Goal: Answer question/provide support

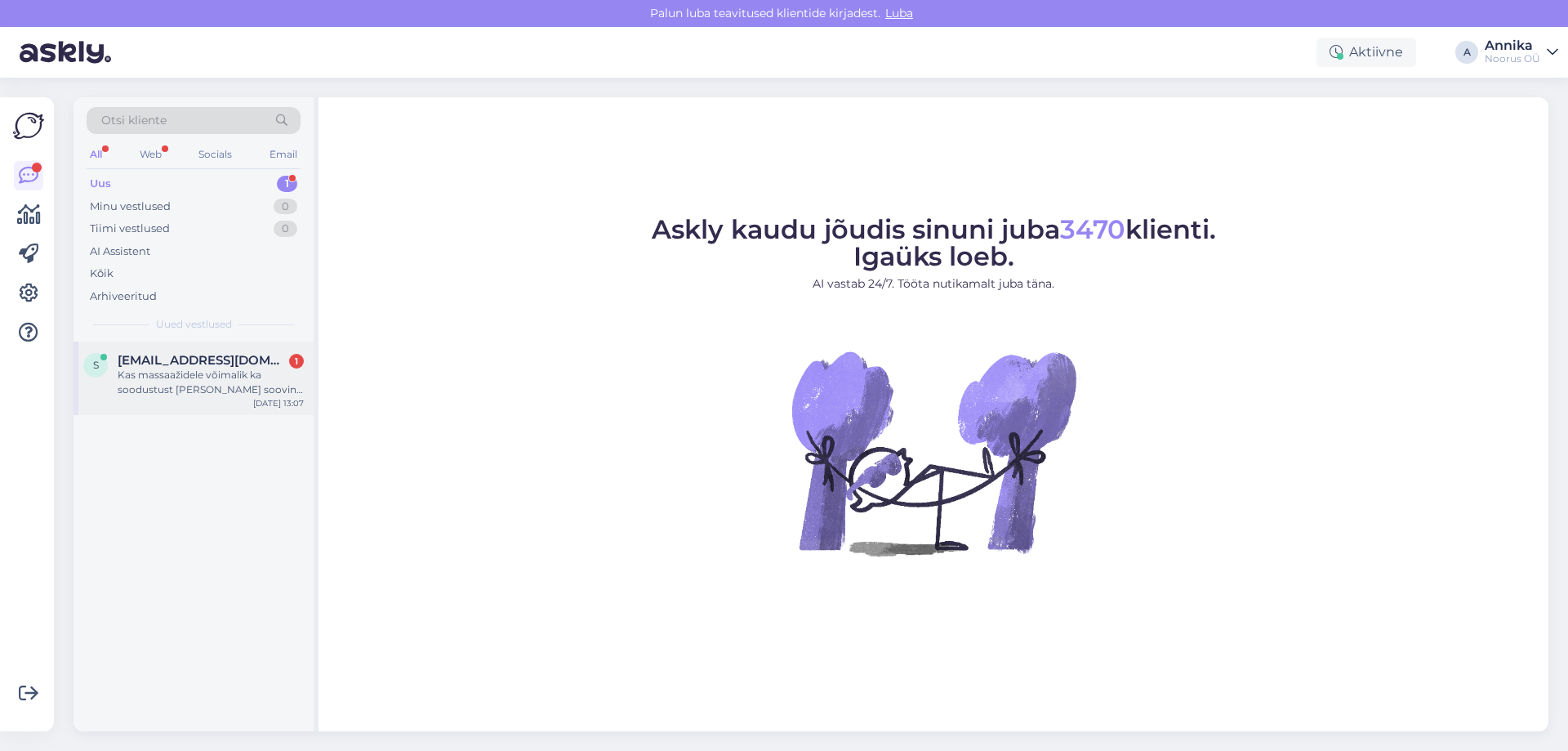
click at [242, 369] on div "Kas massaažidele võimalik ka soodustust saada kui soovin neid tervele perele. 5…" at bounding box center [210, 382] width 186 height 29
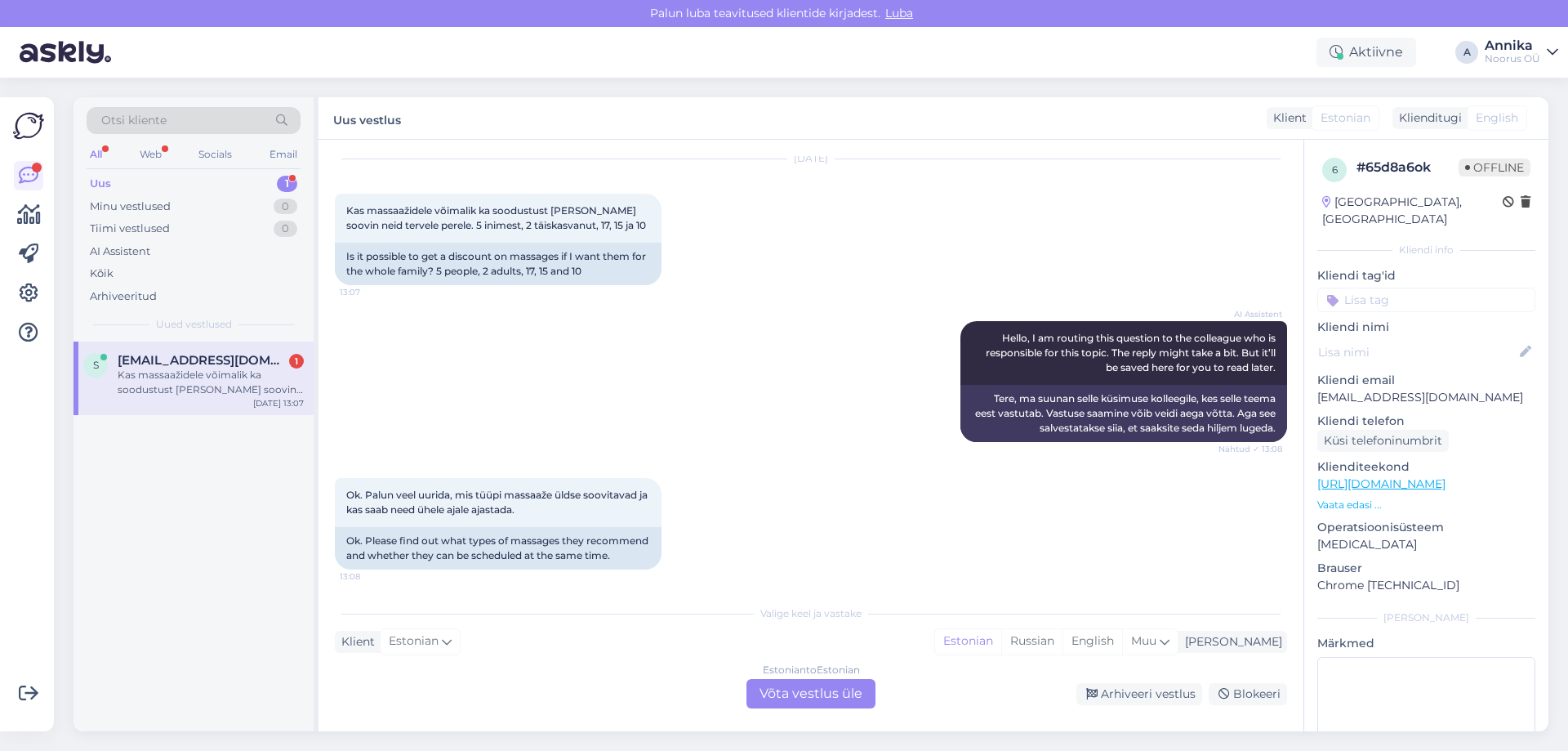
click at [779, 700] on div "Estonian to Estonian Võta vestlus üle" at bounding box center [810, 694] width 129 height 29
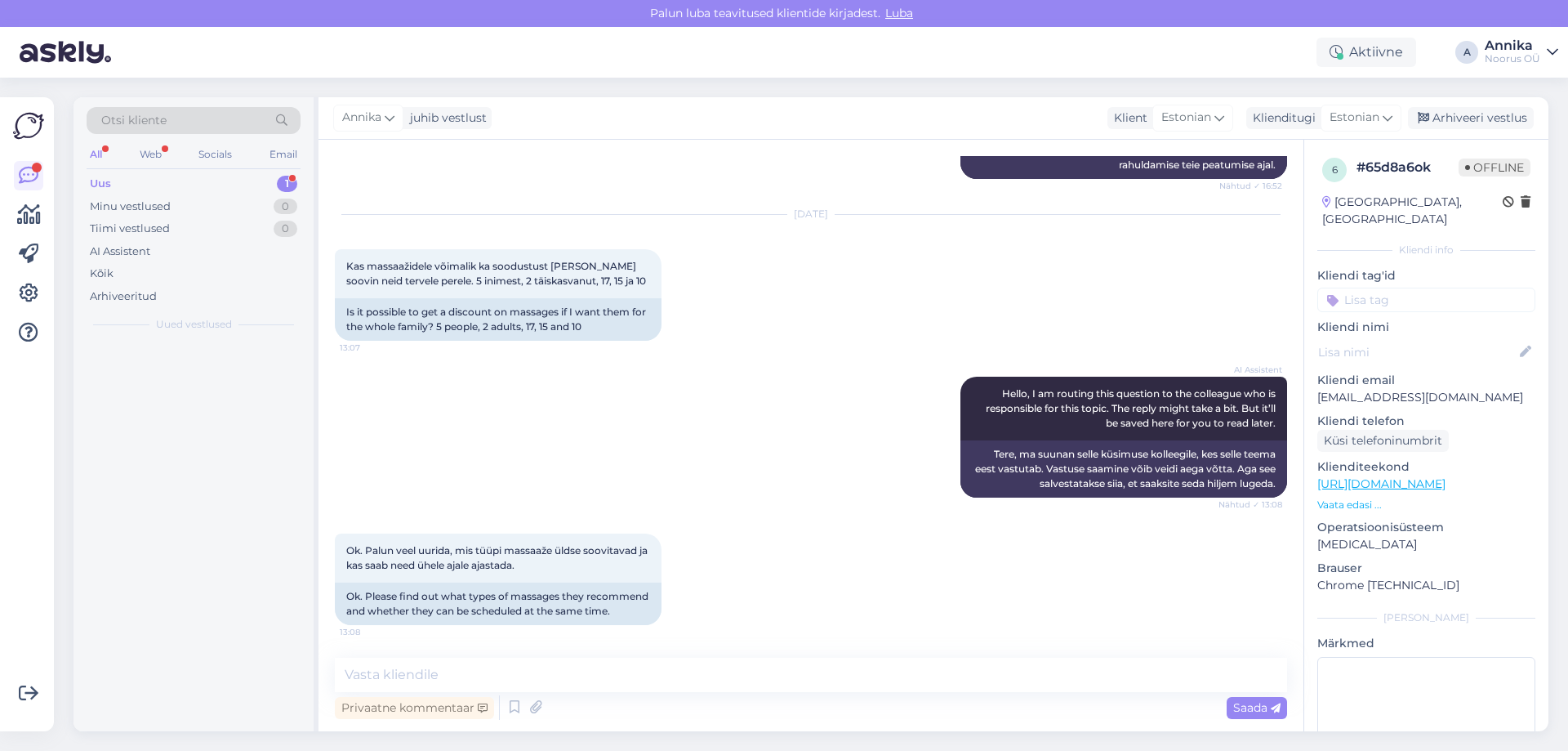
scroll to position [1102, 0]
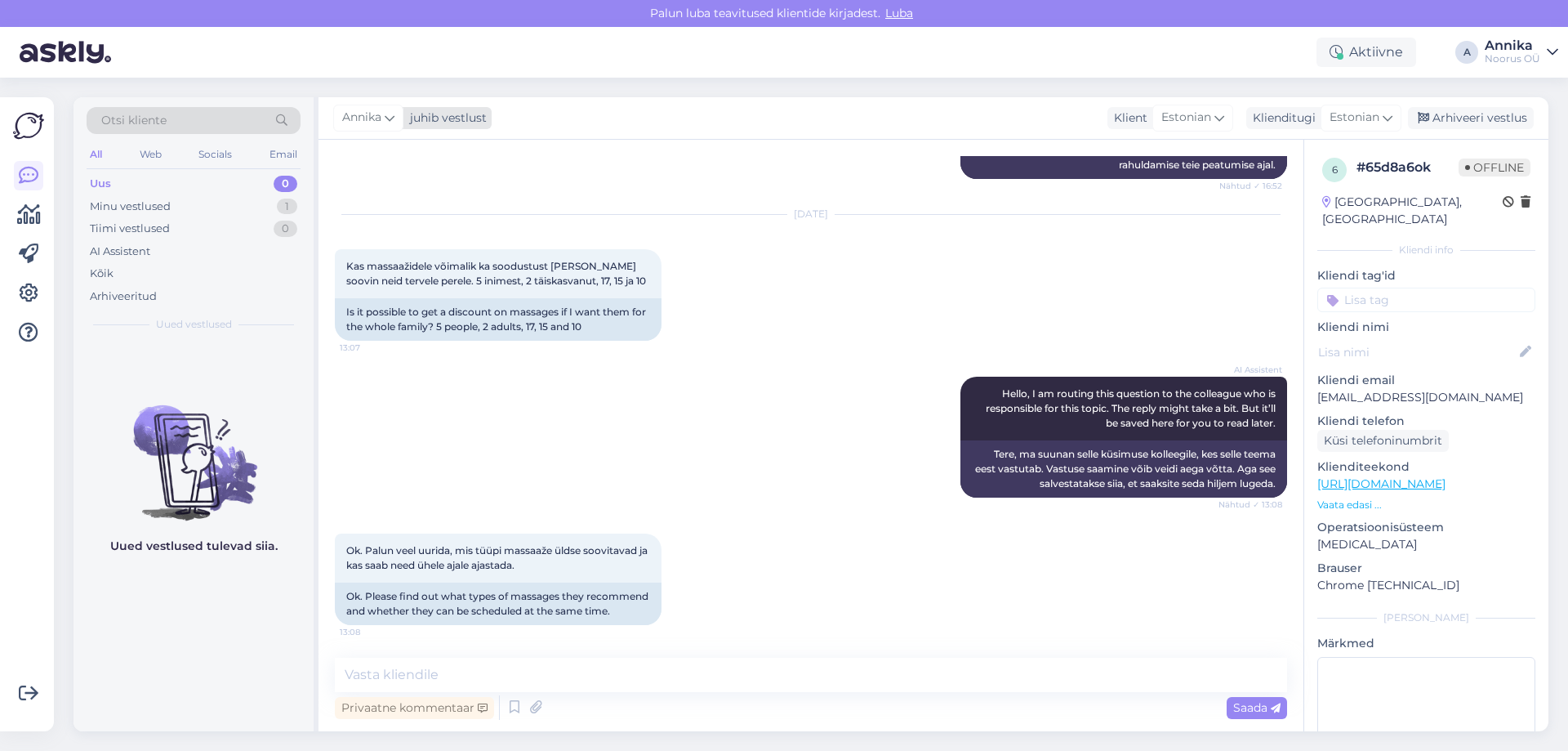
click at [380, 109] on span "Annika" at bounding box center [361, 117] width 39 height 18
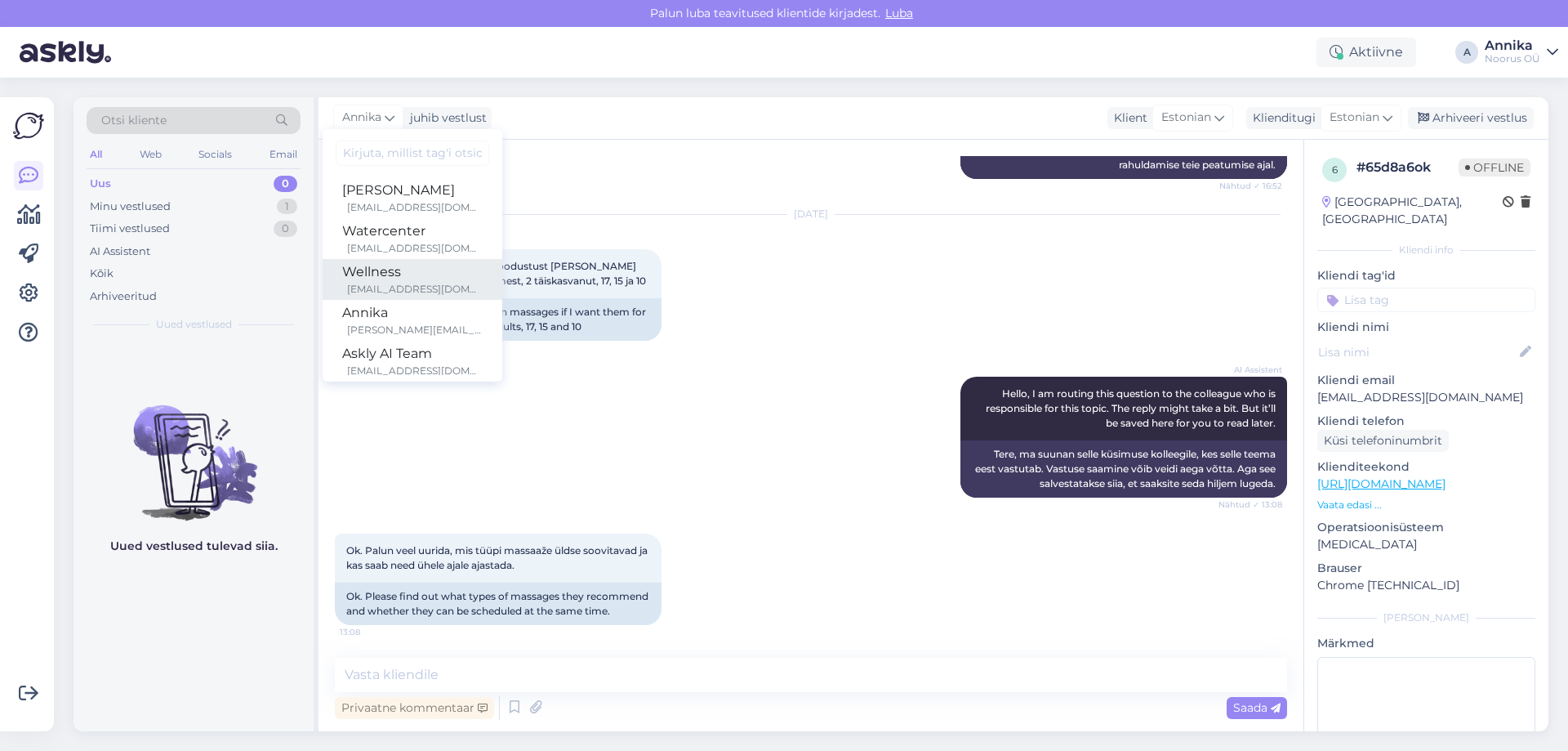
click at [402, 283] on div "wellness@noorusspahotel.com" at bounding box center [415, 288] width 136 height 15
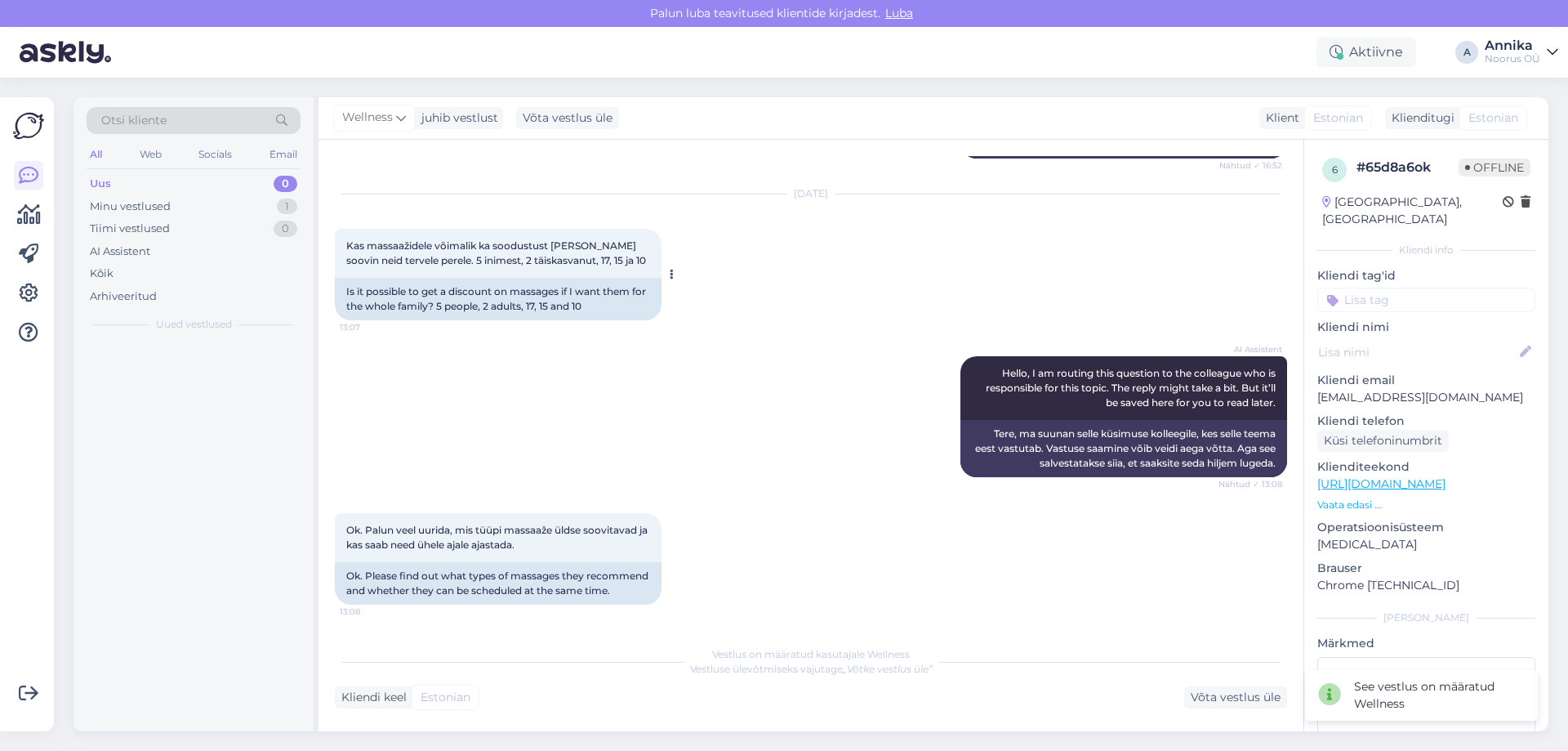
scroll to position [1122, 0]
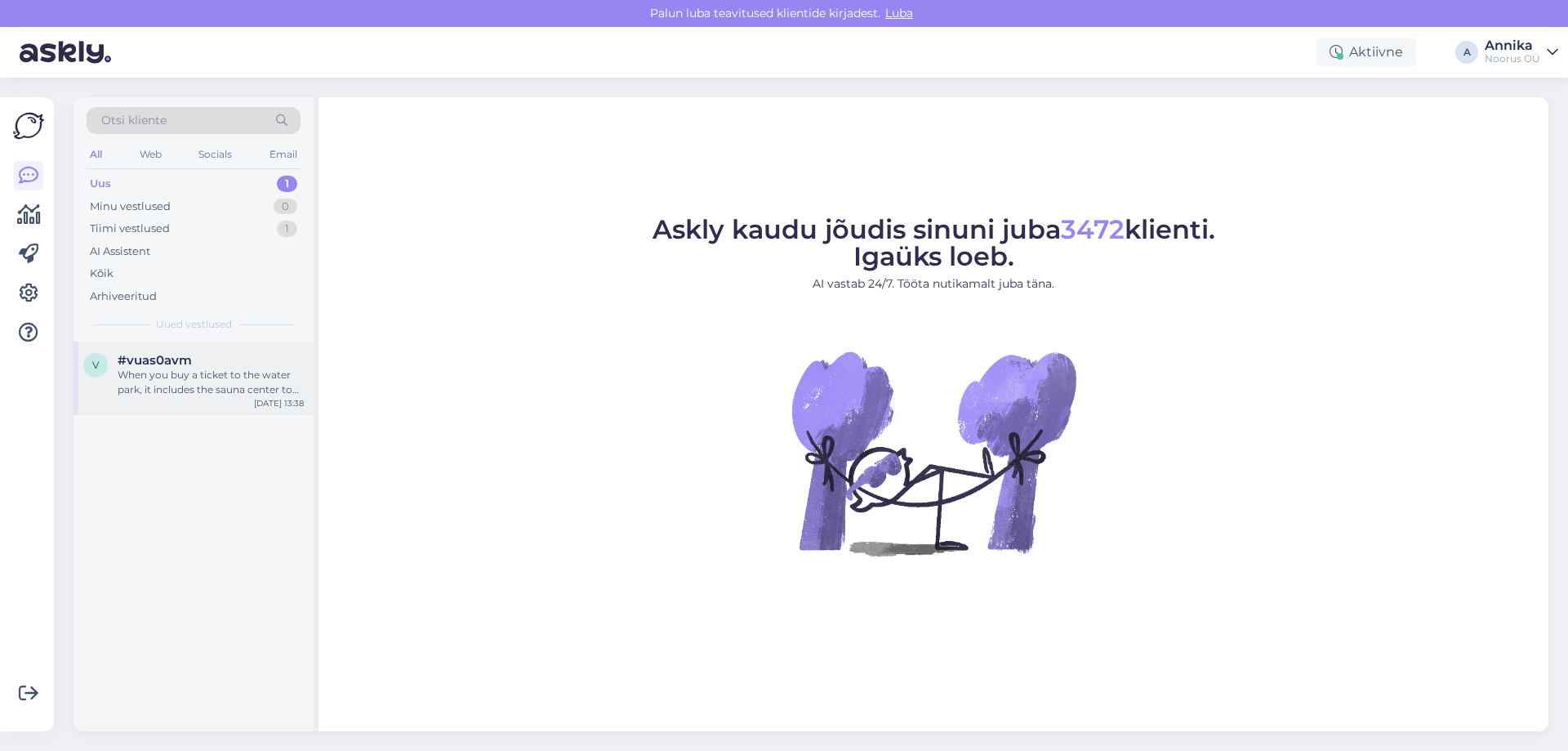
click at [234, 387] on div "When you buy a ticket to the water park, it includes the sauna center too. No e…" at bounding box center [210, 382] width 186 height 29
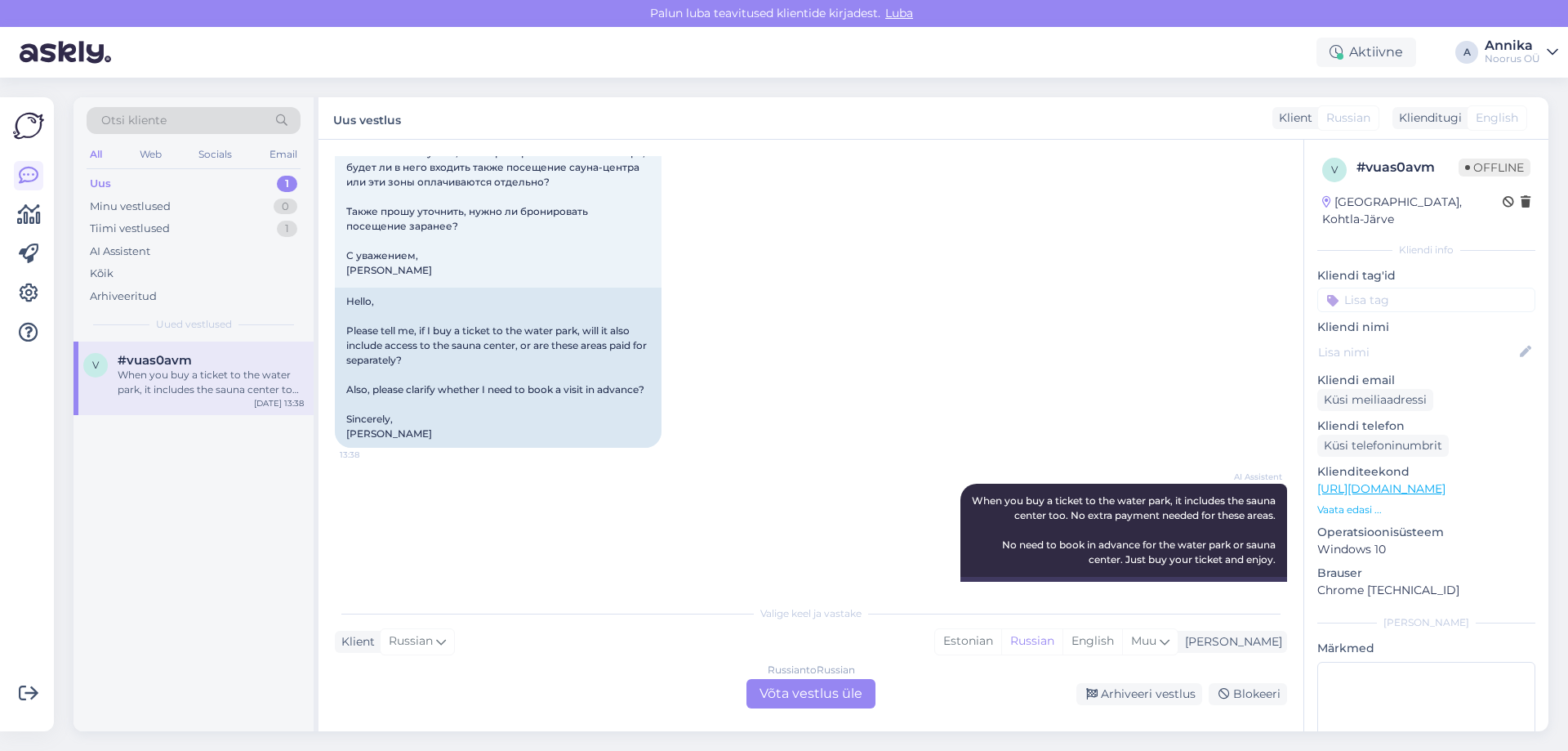
scroll to position [251, 0]
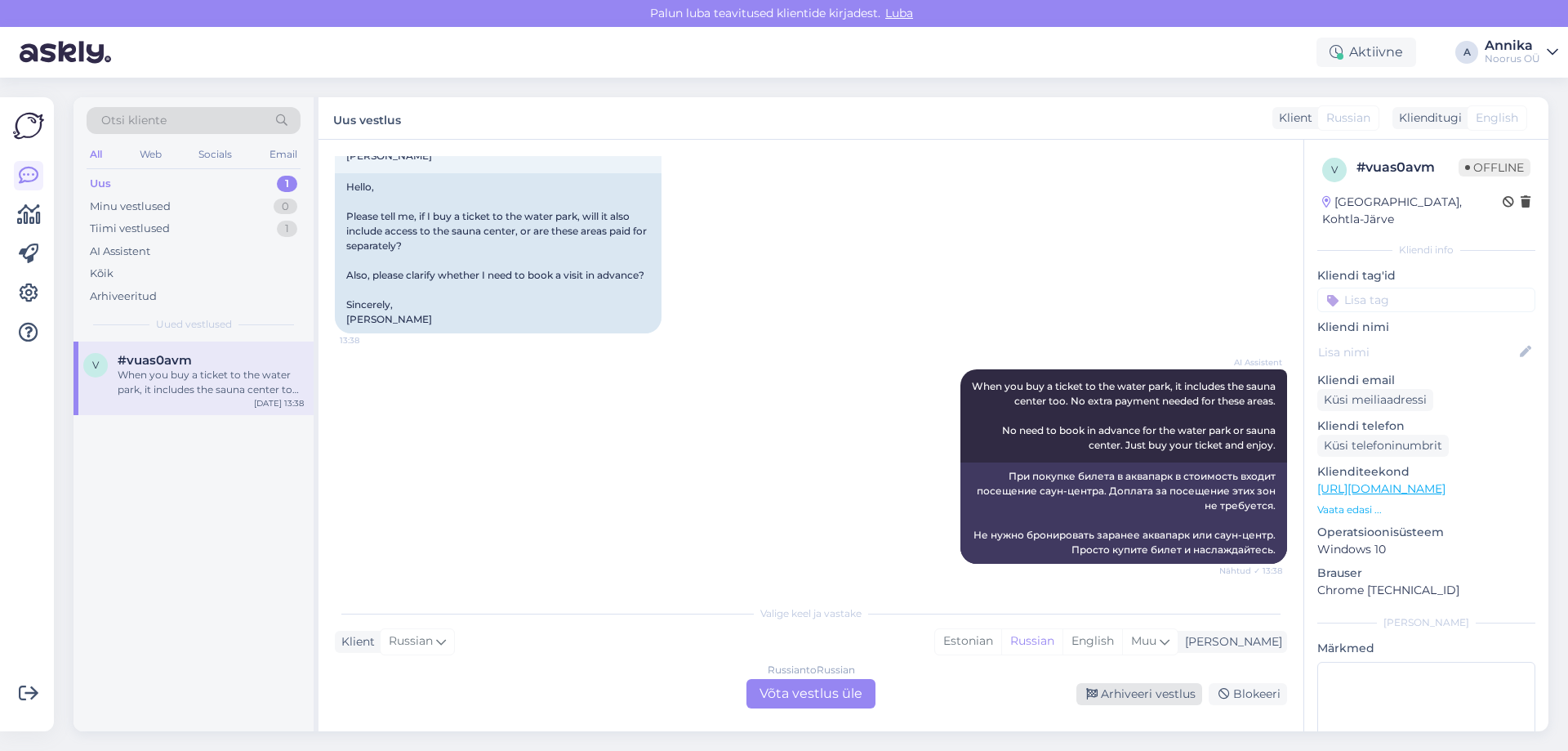
click at [1109, 687] on div "Arhiveeri vestlus" at bounding box center [1139, 694] width 126 height 22
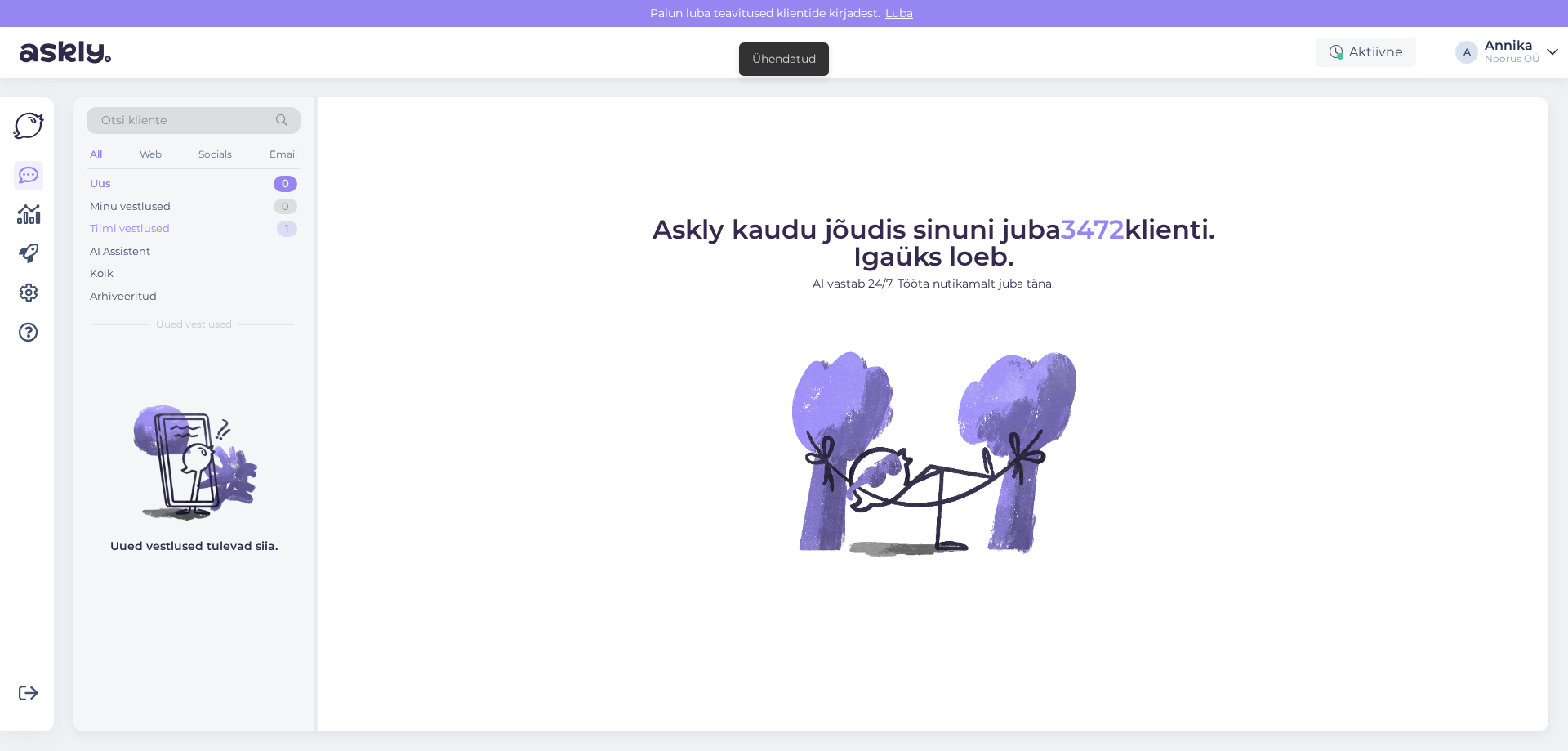
click at [202, 221] on div "Tiimi vestlused 1" at bounding box center [193, 229] width 214 height 23
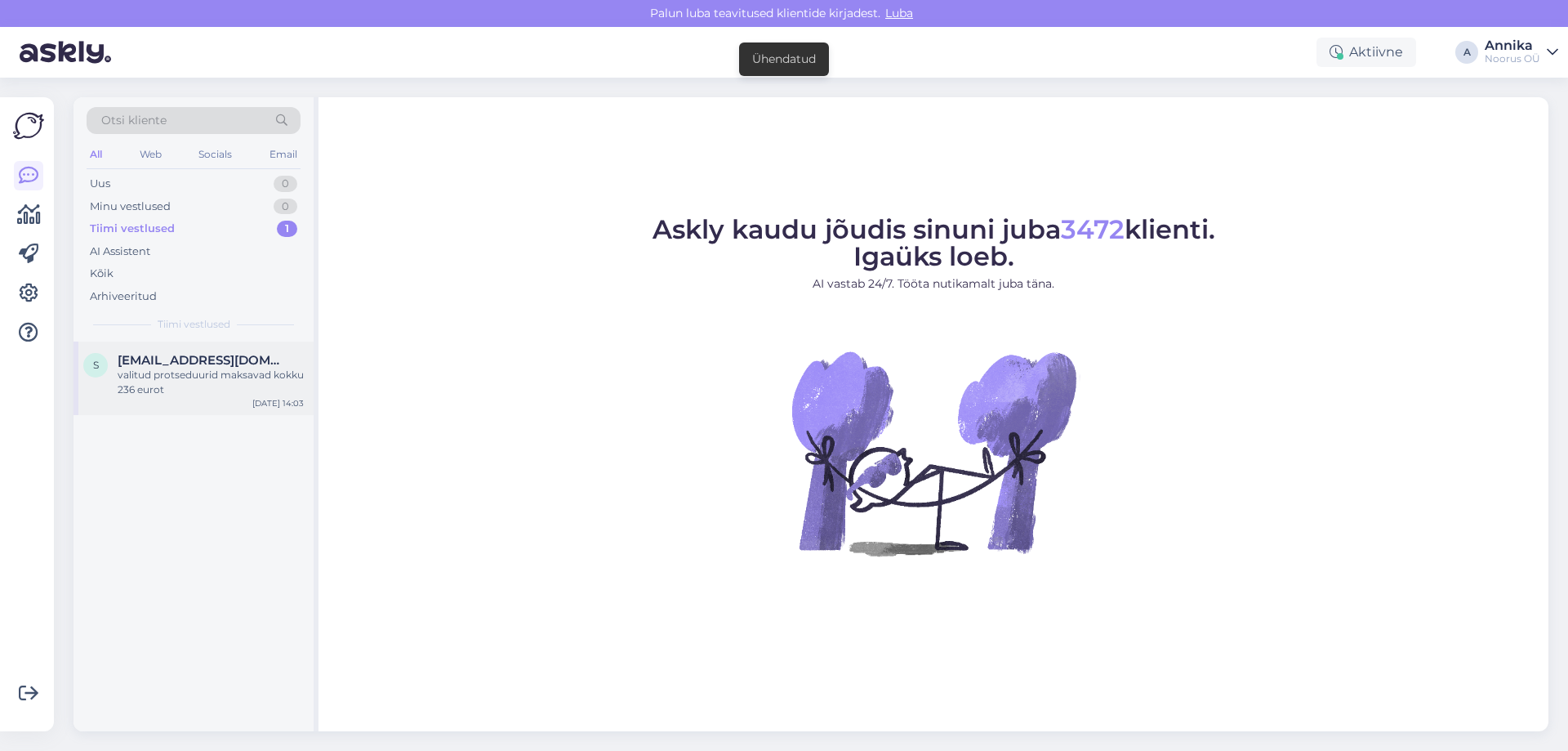
click at [232, 371] on div "valitud protseduurid maksavad kokku 236 eurot" at bounding box center [210, 382] width 186 height 29
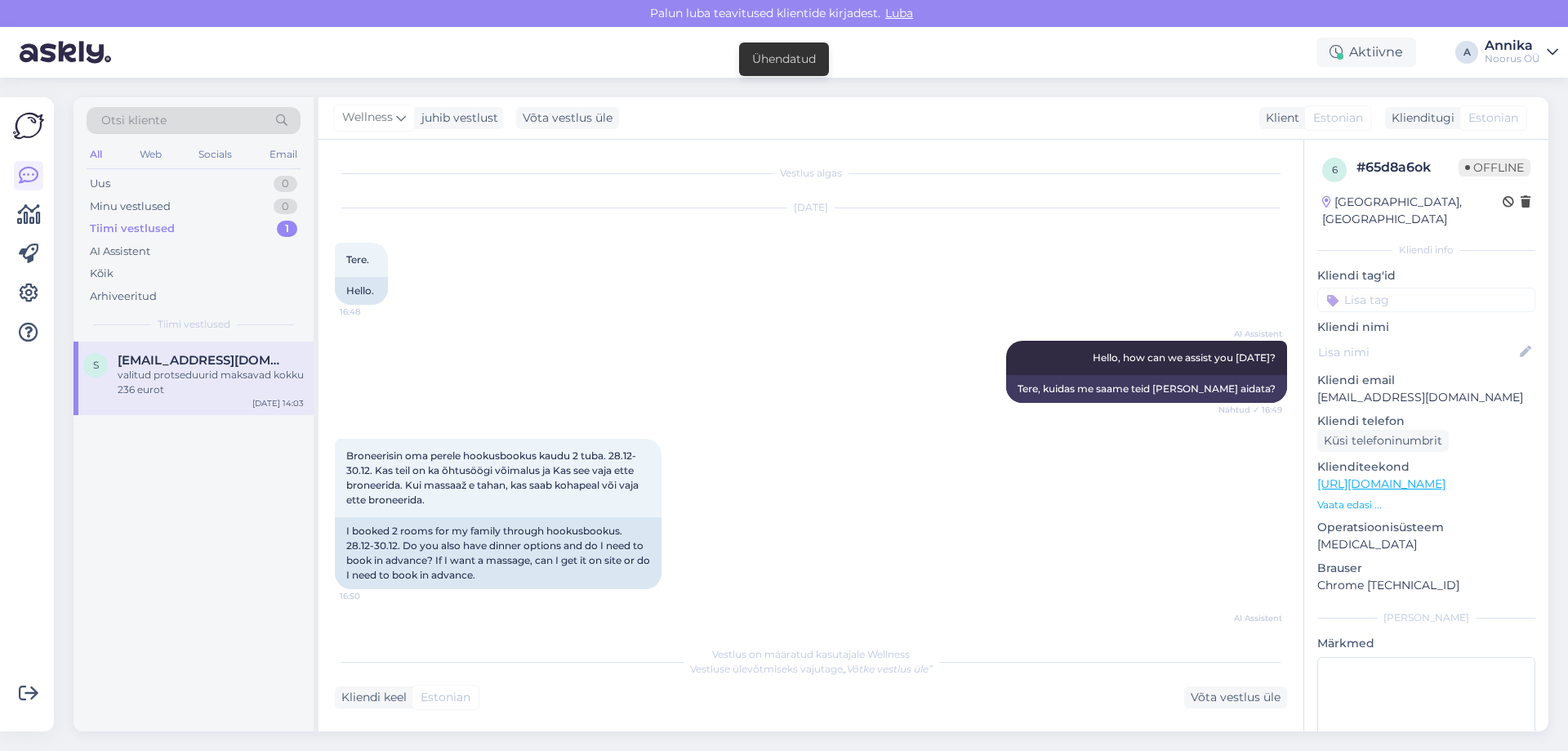
scroll to position [2511, 0]
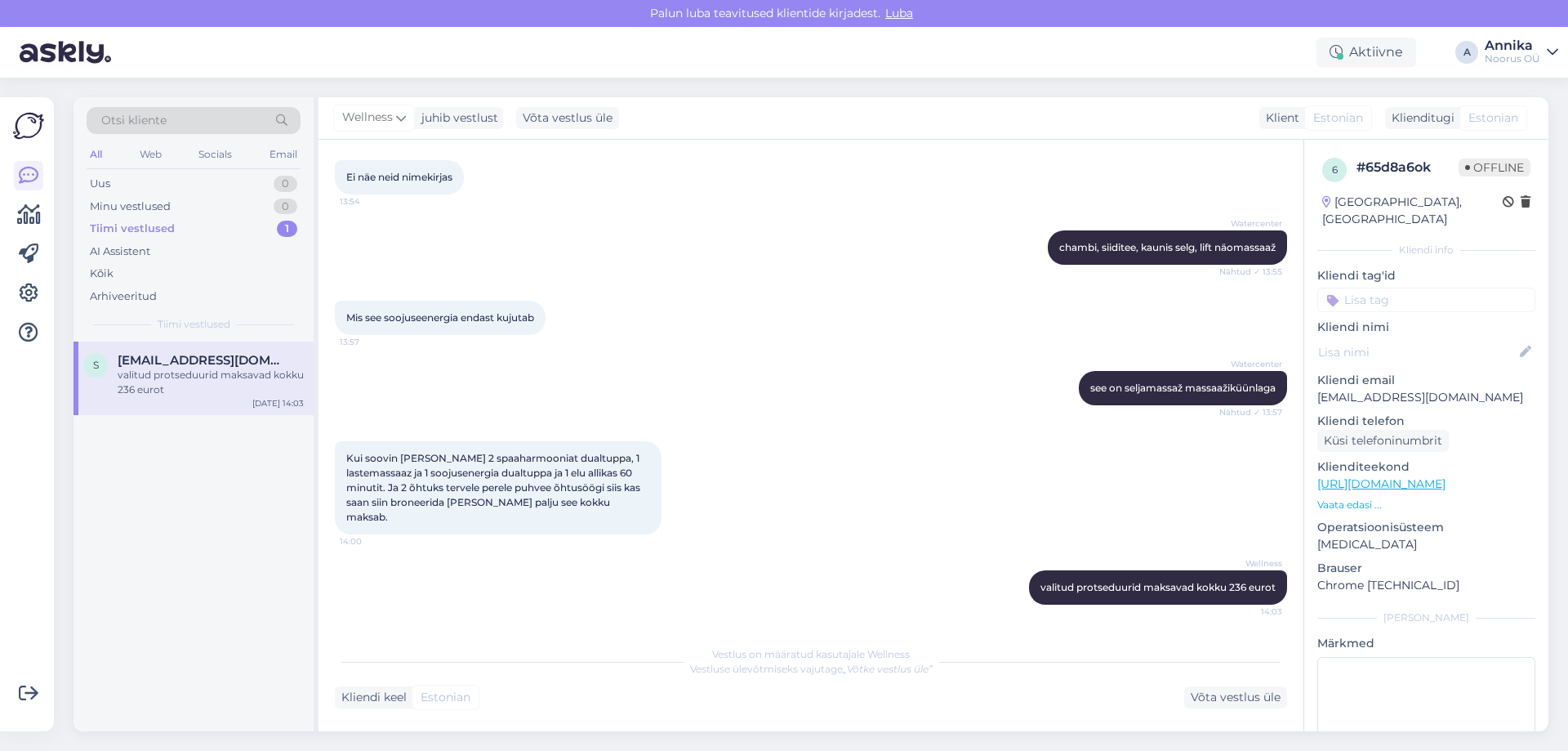
click at [367, 348] on span "13:57" at bounding box center [370, 342] width 61 height 12
click at [166, 276] on div "Kõik" at bounding box center [193, 274] width 214 height 23
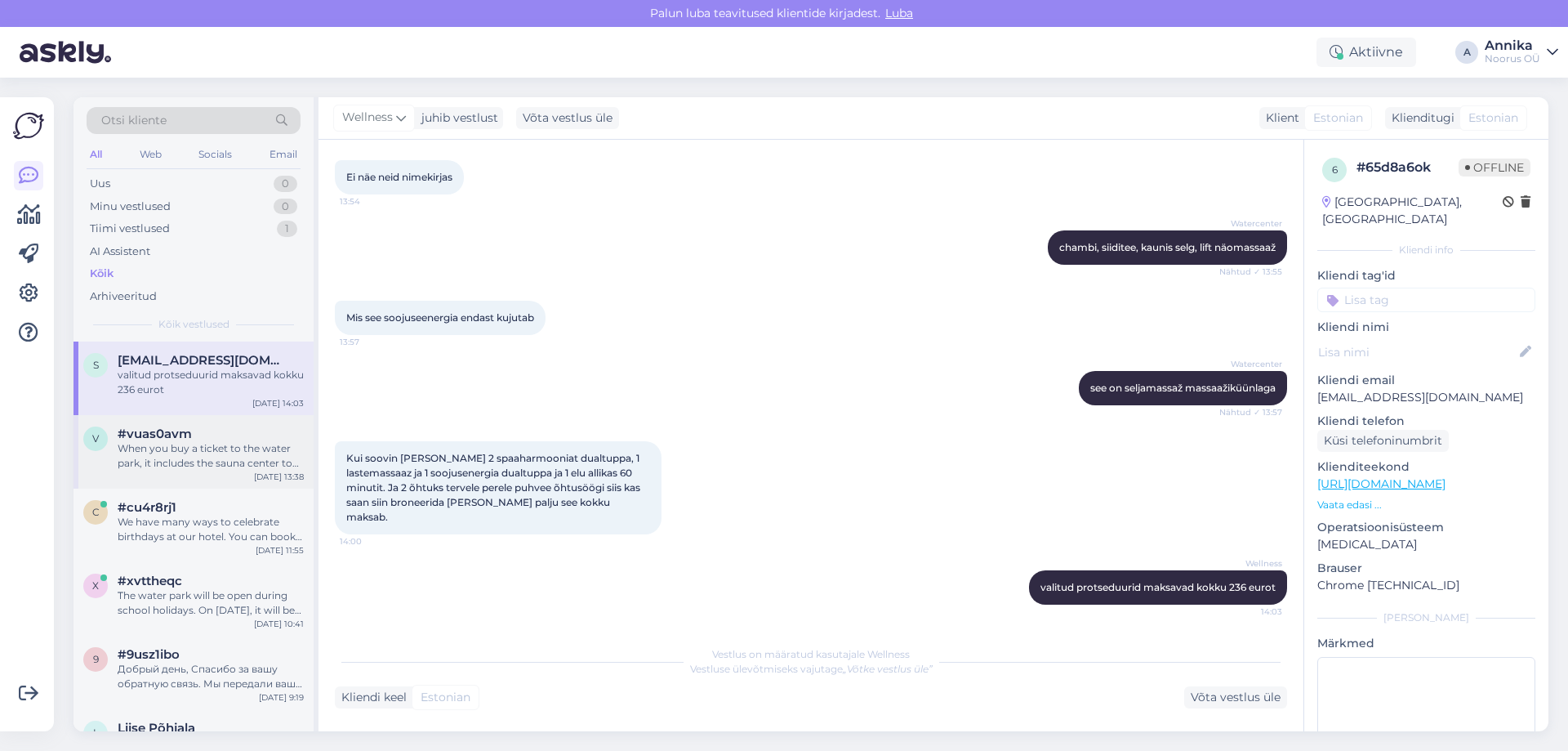
click at [205, 452] on div "When you buy a ticket to the water park, it includes the sauna center too. No e…" at bounding box center [210, 456] width 186 height 29
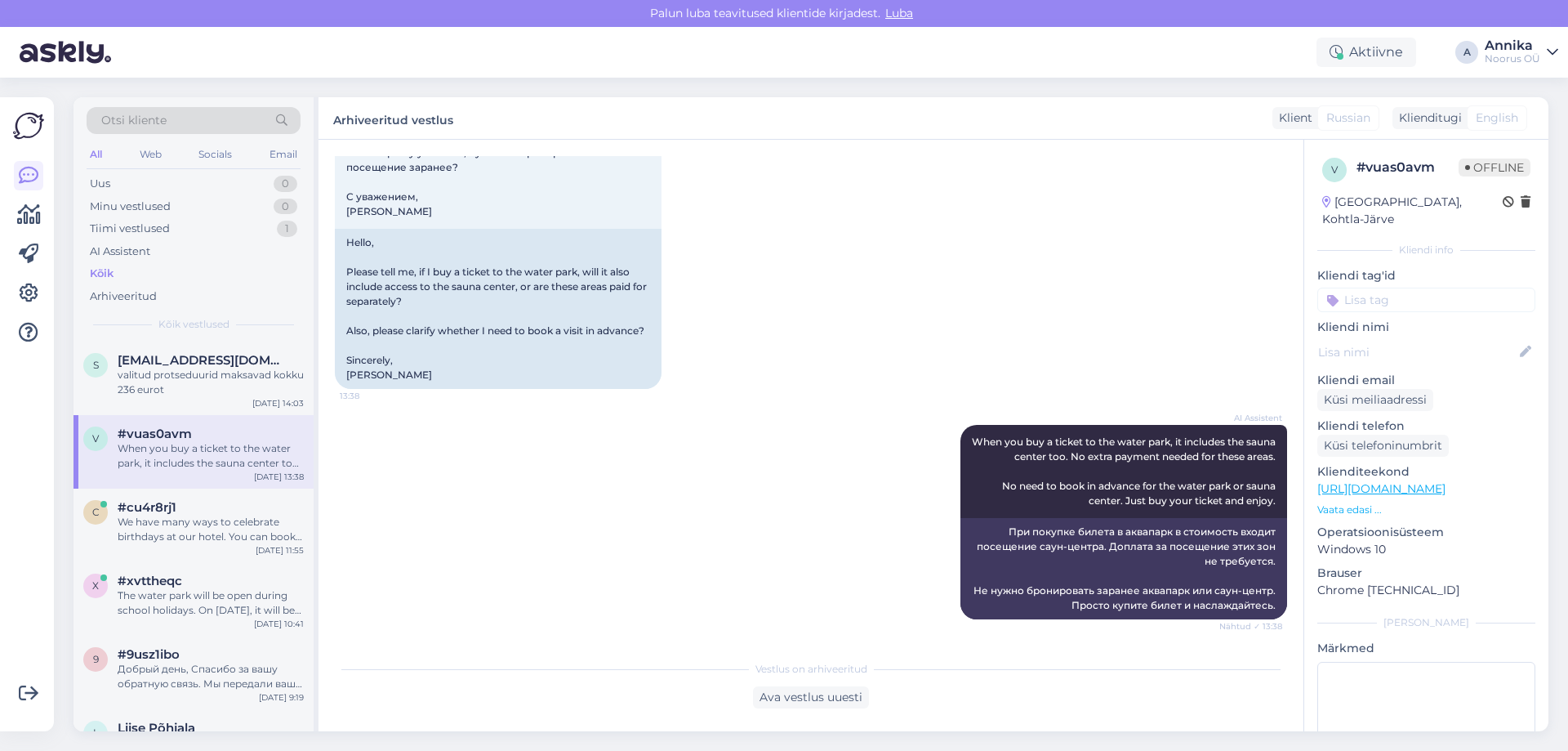
scroll to position [32, 0]
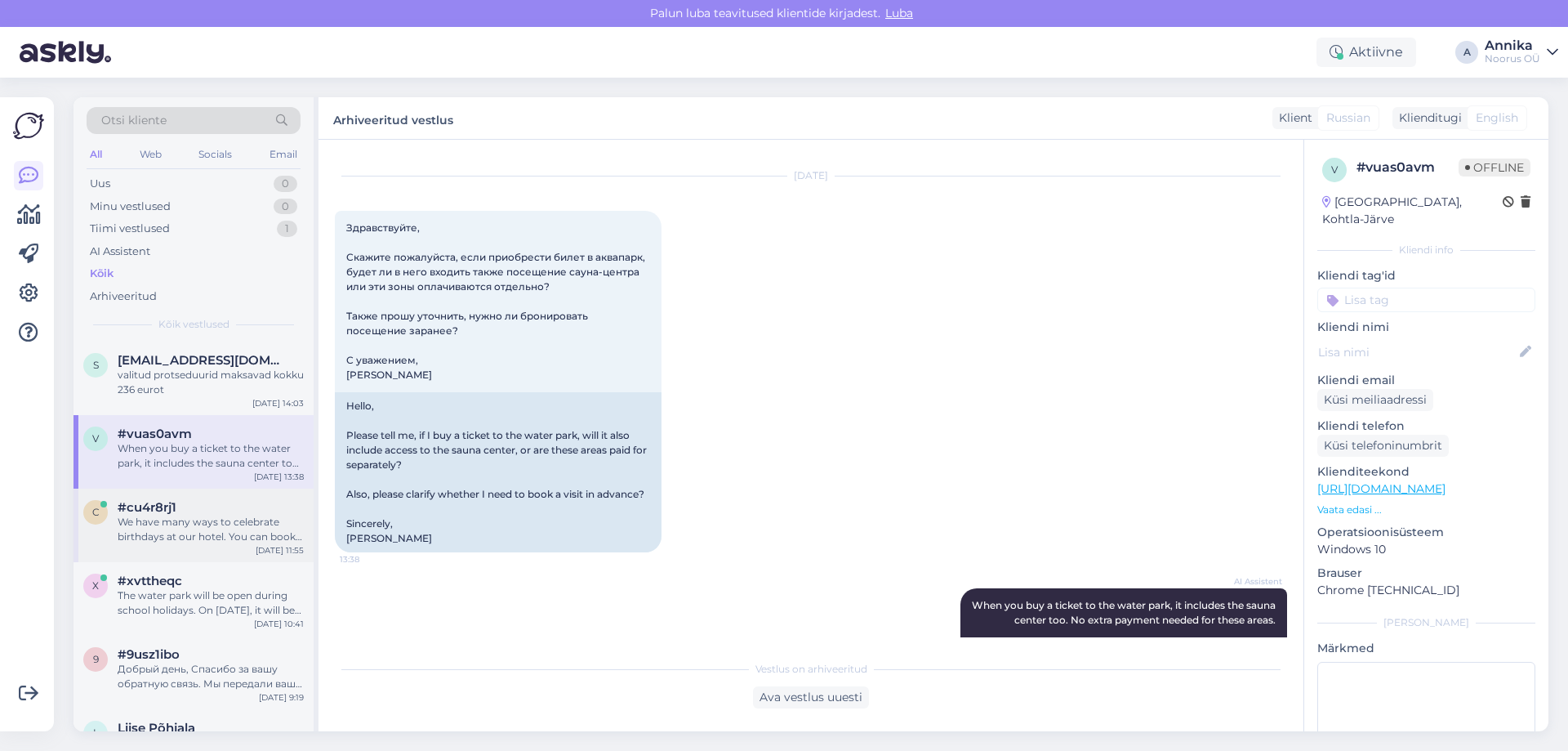
click at [145, 534] on div "We have many ways to celebrate birthdays at our hotel. You can book a two-night…" at bounding box center [210, 529] width 186 height 29
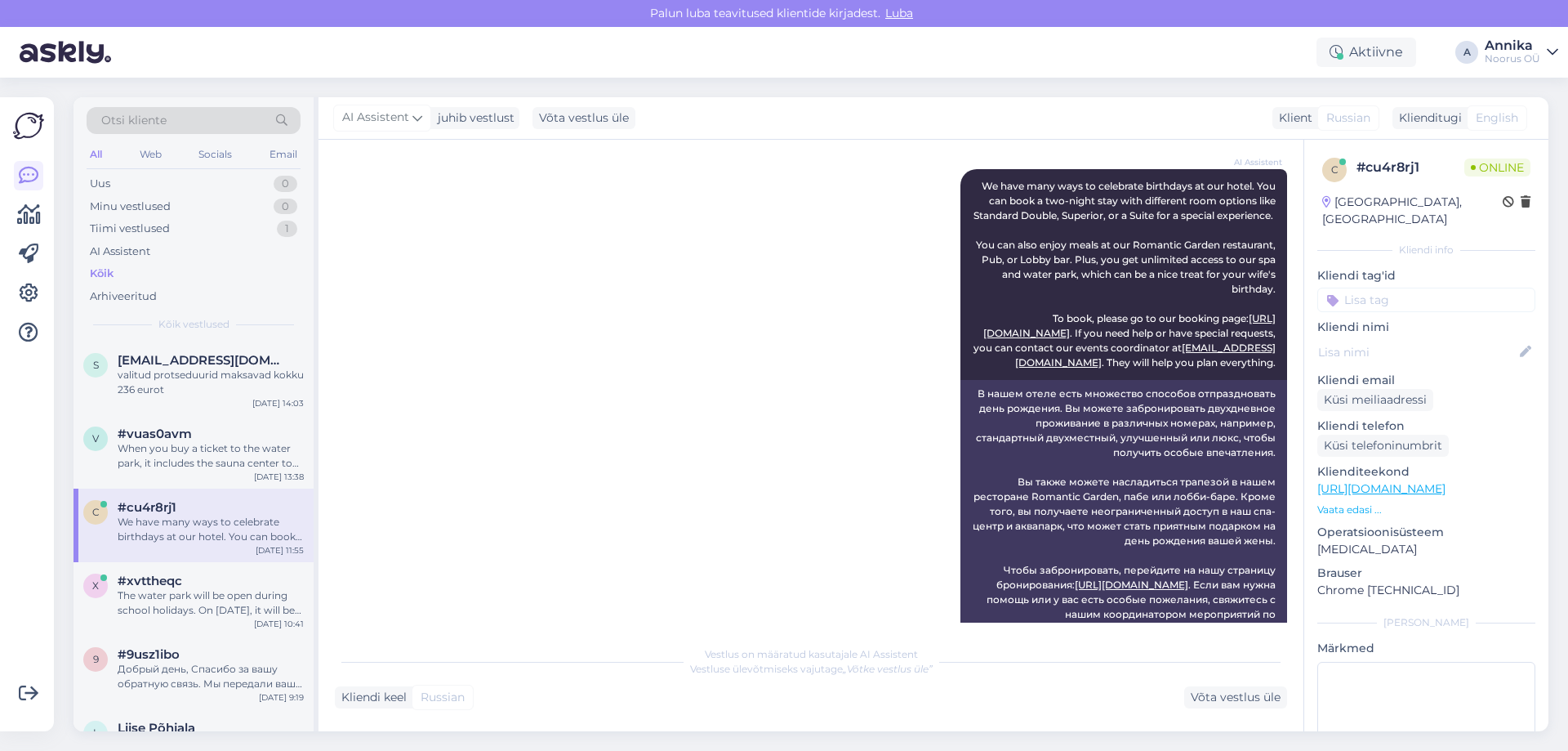
scroll to position [313, 0]
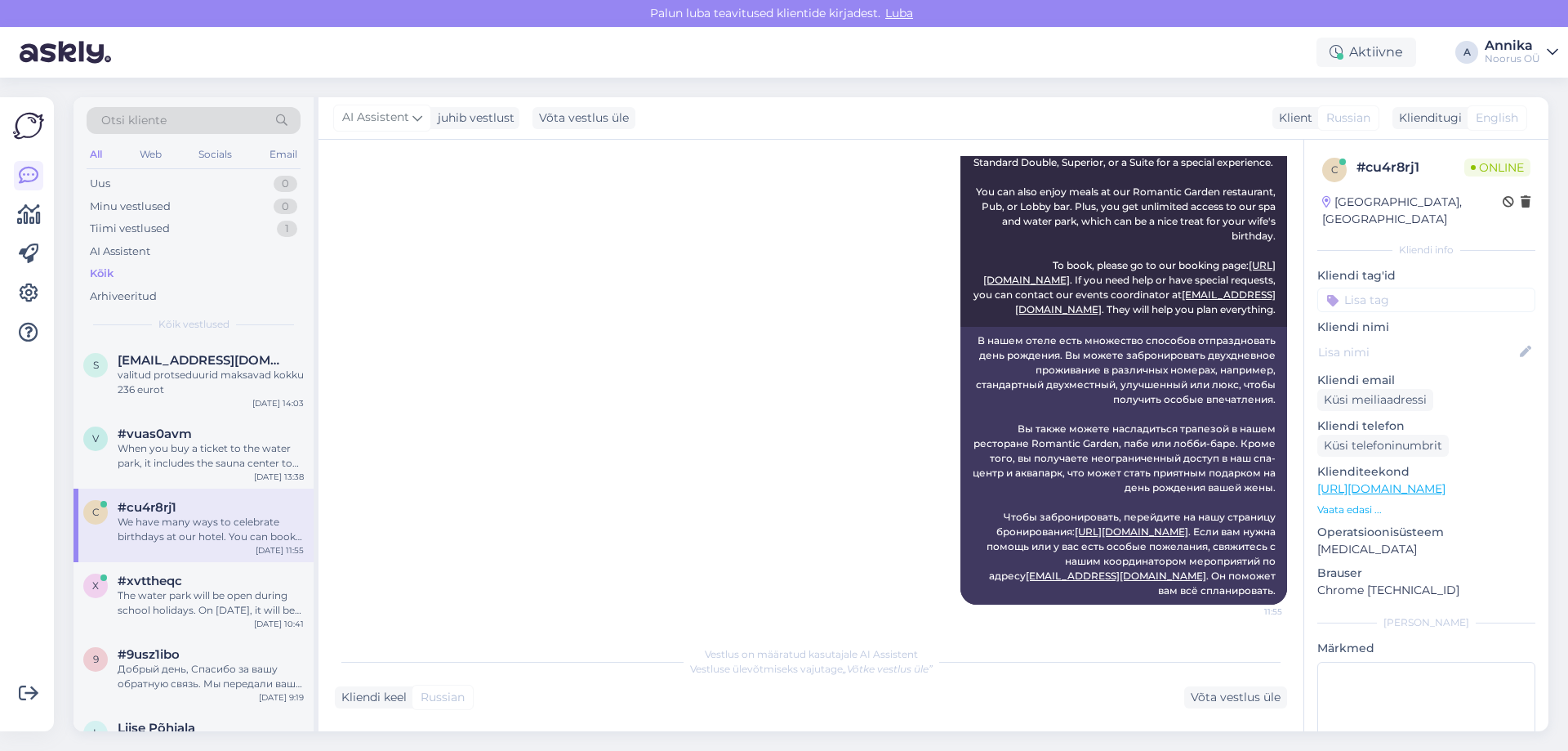
click at [137, 559] on div "c #cu4r8rj1 We have many ways to celebrate birthdays at our hotel. You can book…" at bounding box center [193, 525] width 240 height 74
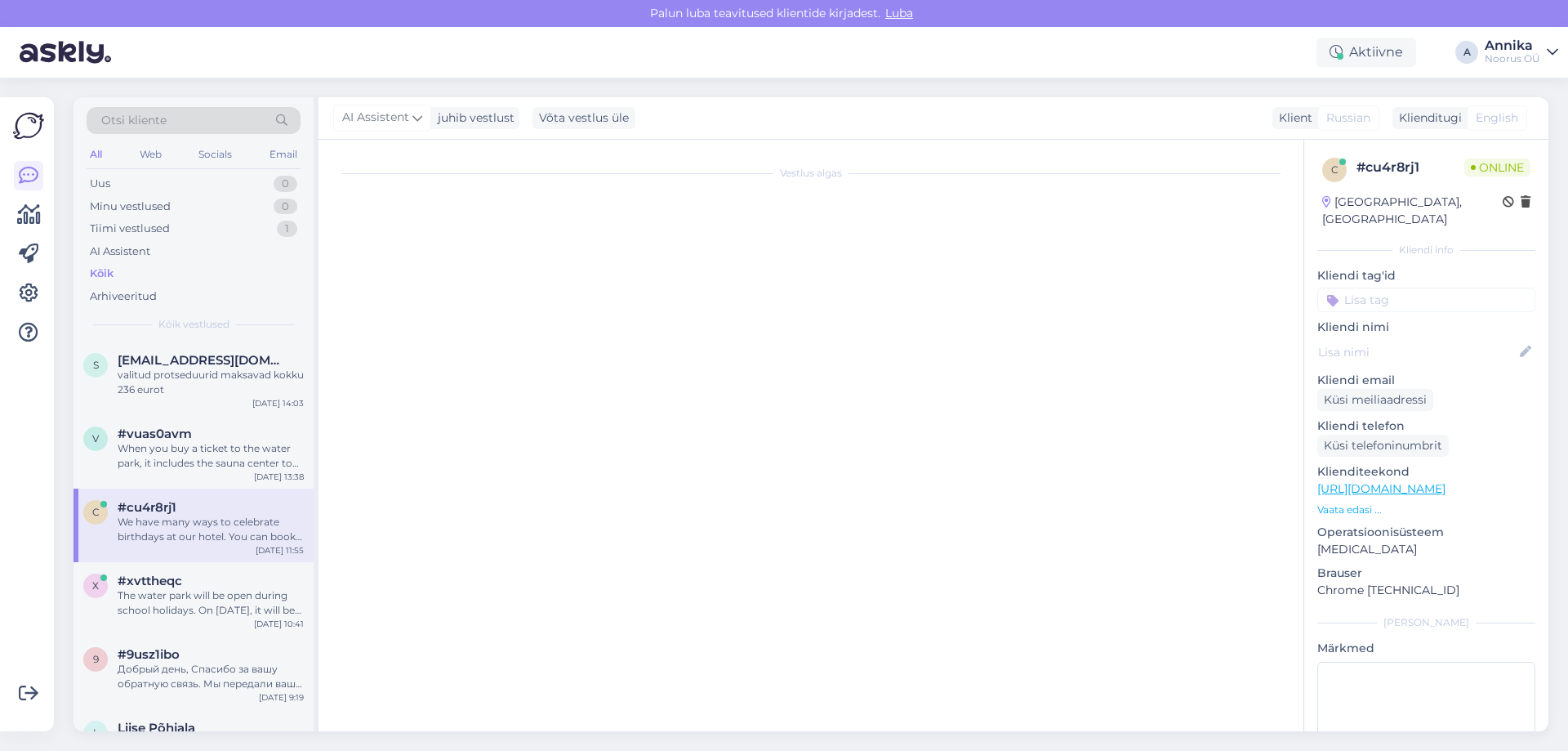
scroll to position [0, 0]
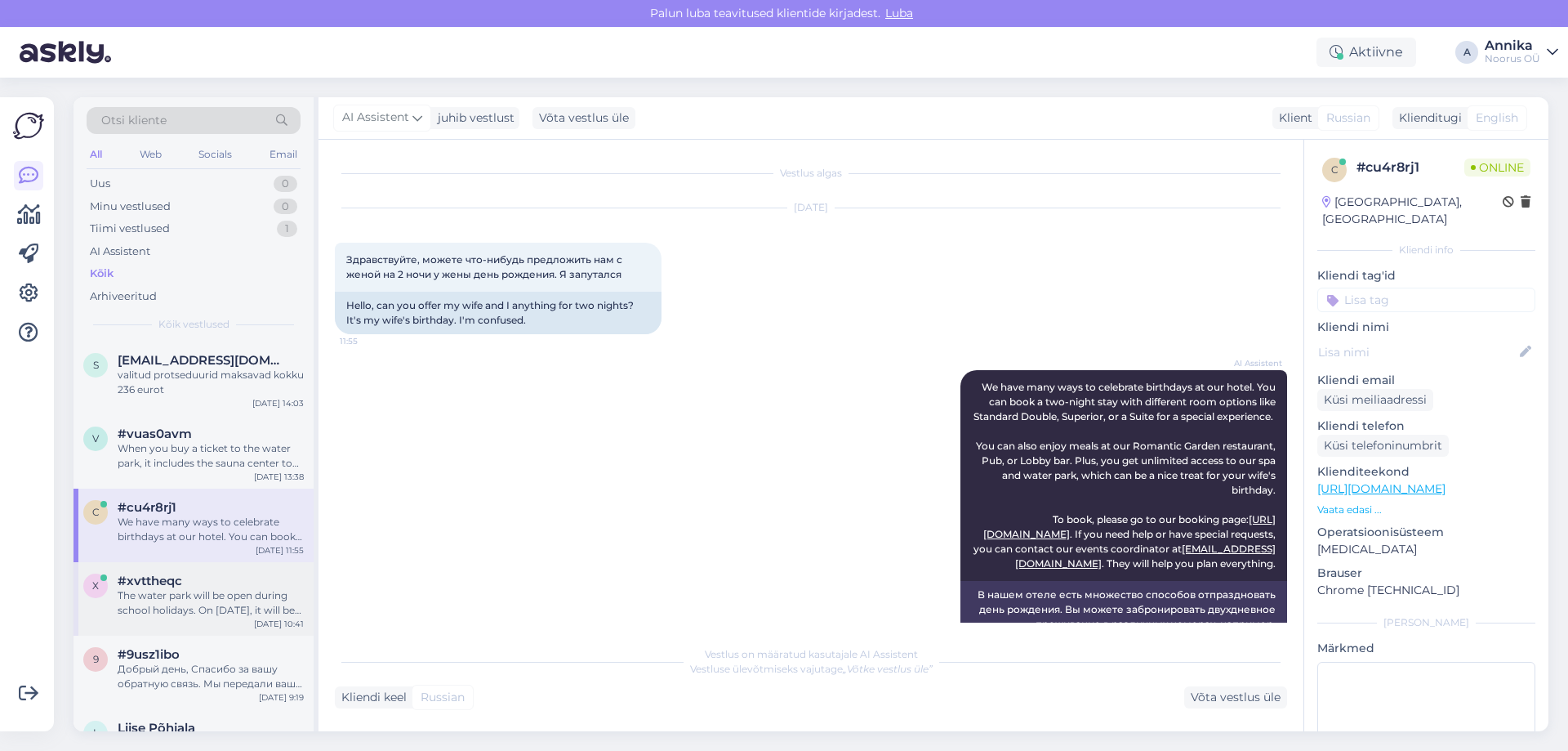
click at [150, 589] on div "The water park will be open during school holidays. On [DATE], it will be open …" at bounding box center [210, 603] width 186 height 29
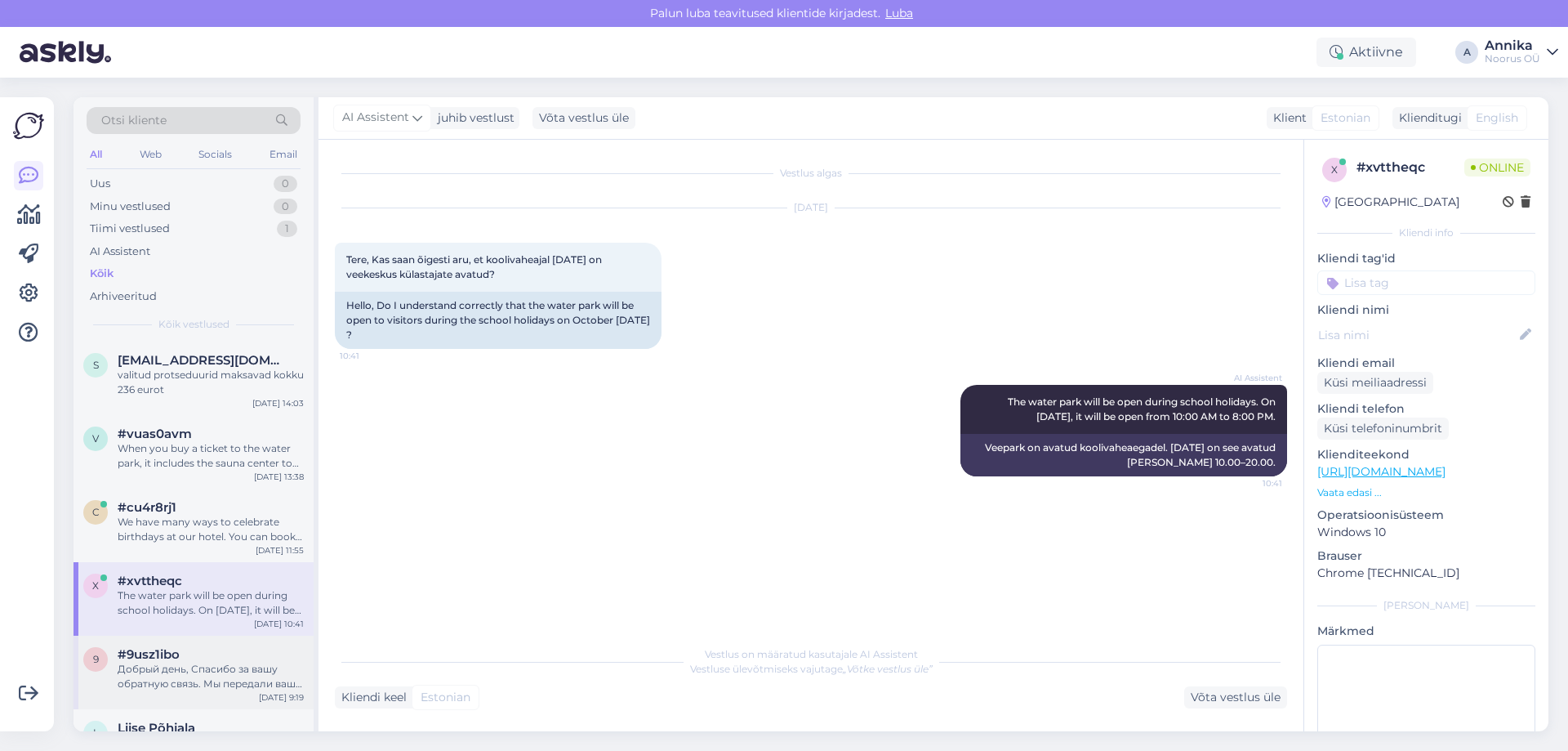
click at [126, 666] on div "Добрый день, Спасибо за вашу обратную связь. Мы передали ваше замечание в наш т…" at bounding box center [210, 677] width 186 height 29
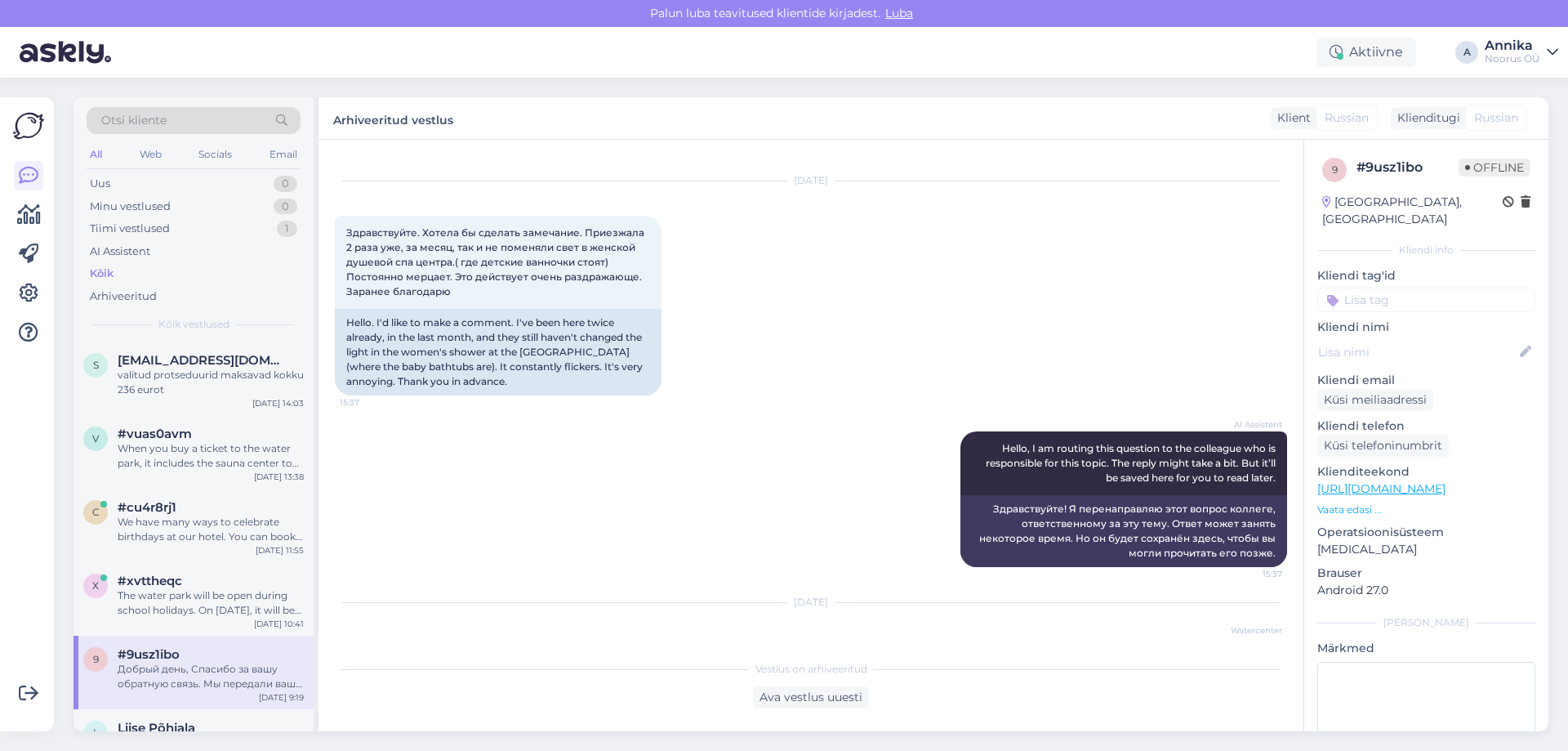
scroll to position [2009, 0]
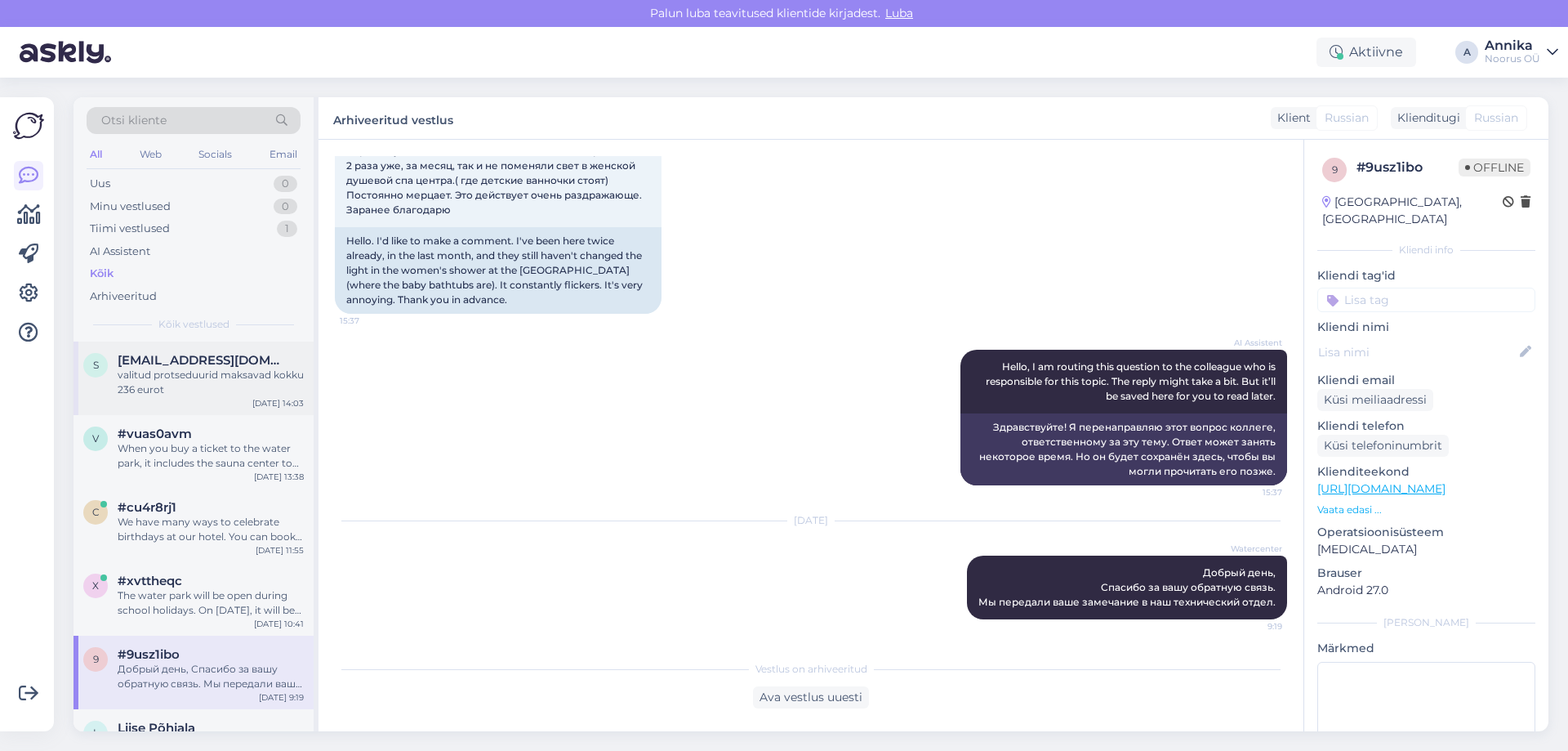
click at [145, 368] on div "valitud protseduurid maksavad kokku 236 eurot" at bounding box center [210, 382] width 186 height 29
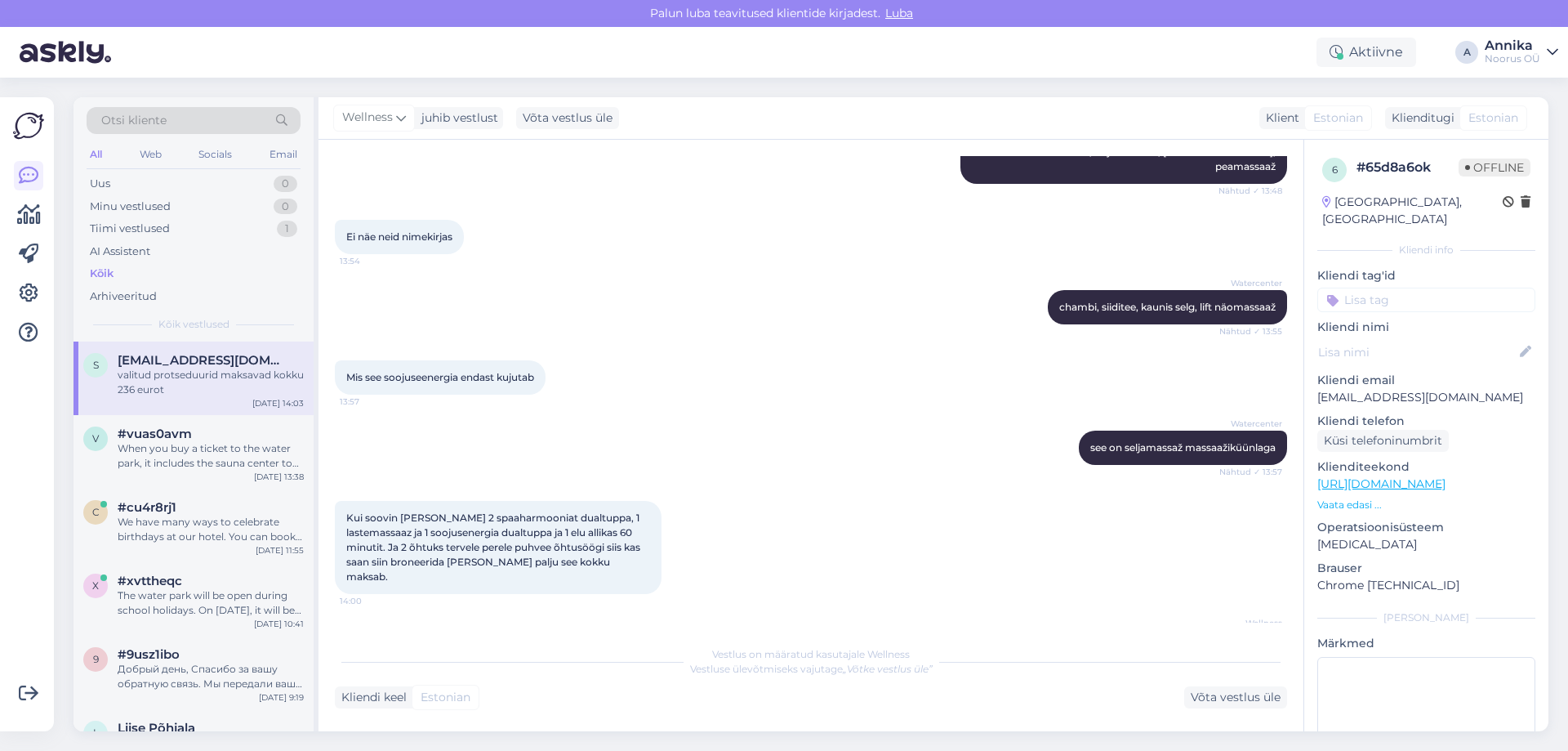
scroll to position [2511, 0]
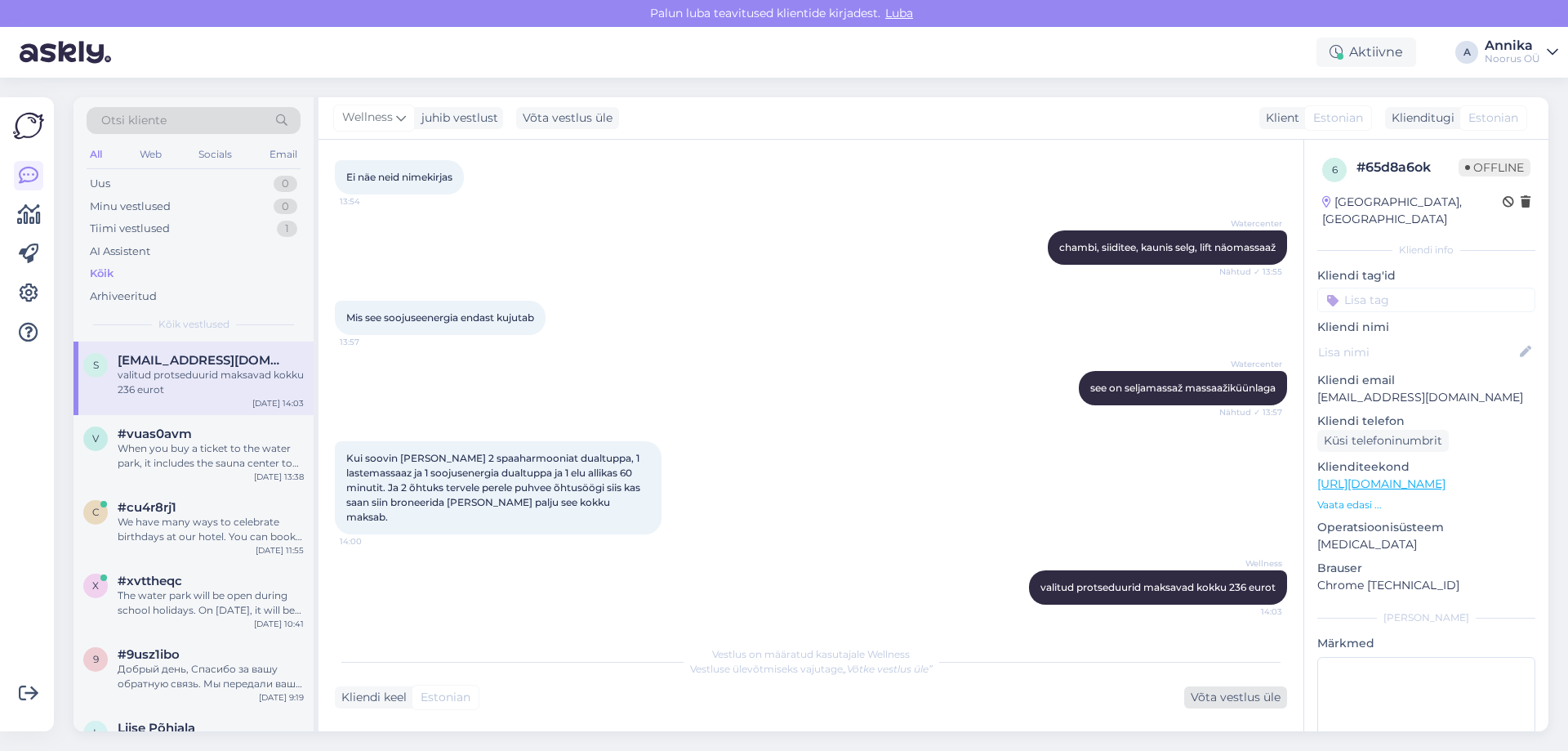
click at [1209, 708] on div "Võta vestlus üle" at bounding box center [1236, 696] width 103 height 22
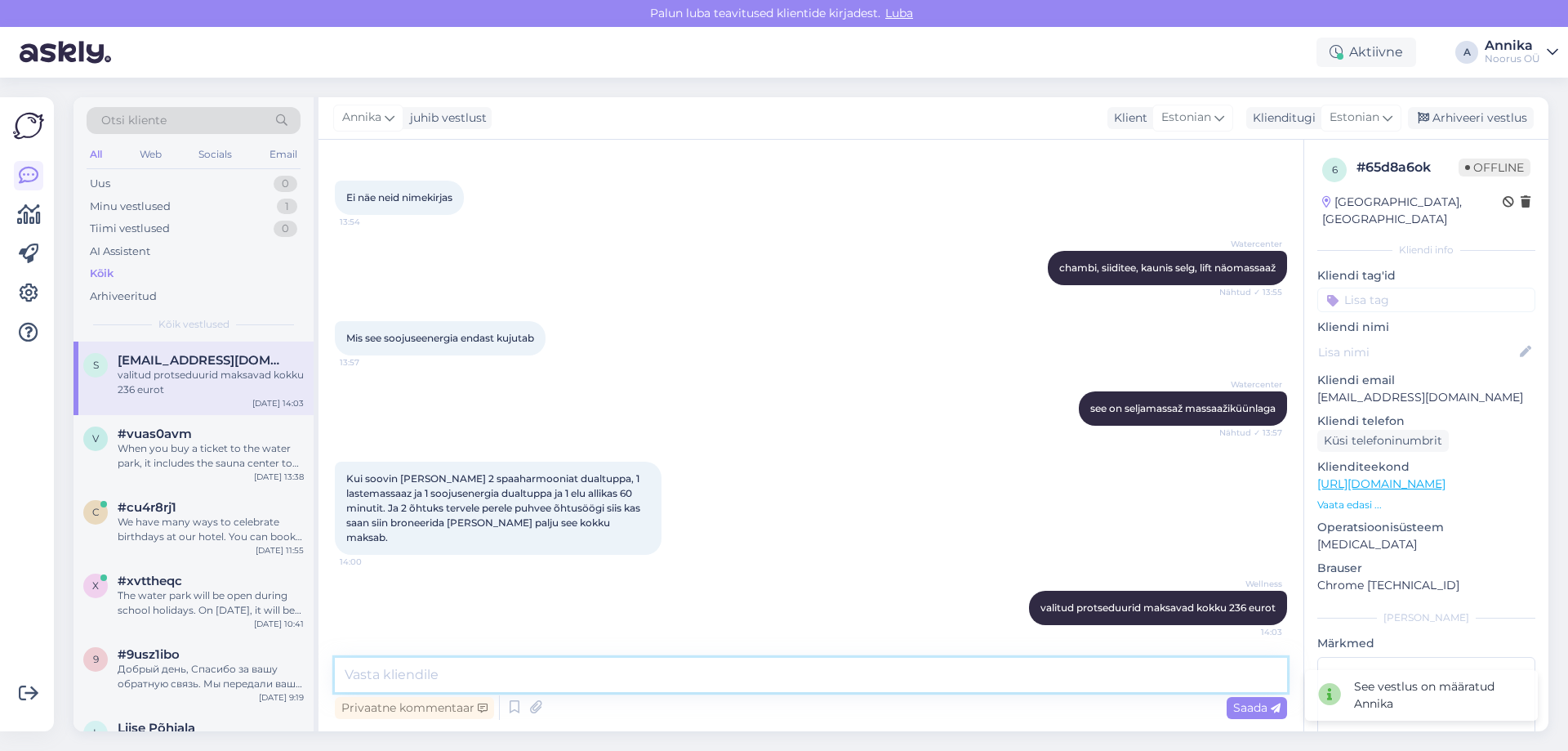
click at [795, 668] on textarea at bounding box center [811, 675] width 952 height 35
type textarea "[PERSON_NAME]"
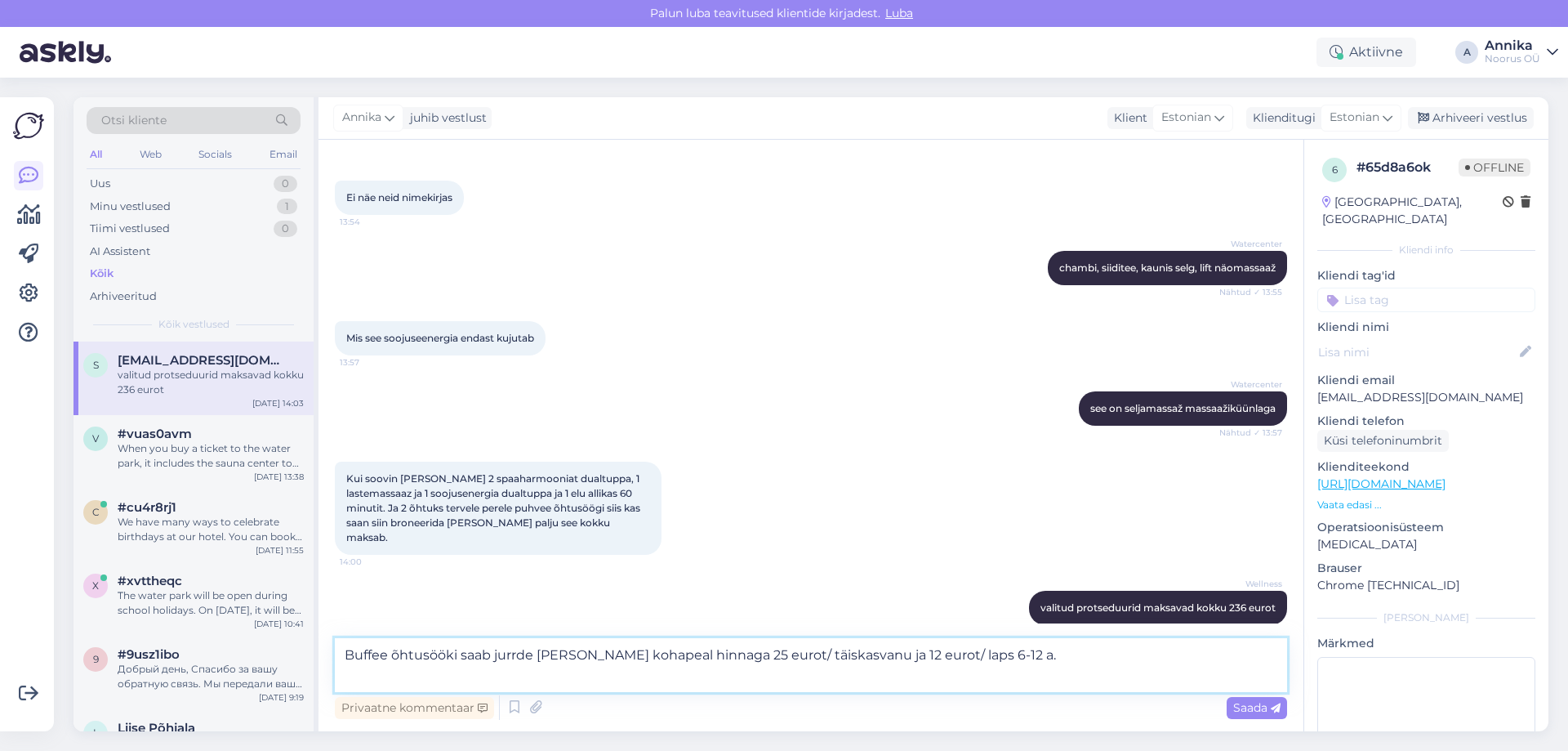
scroll to position [2510, 0]
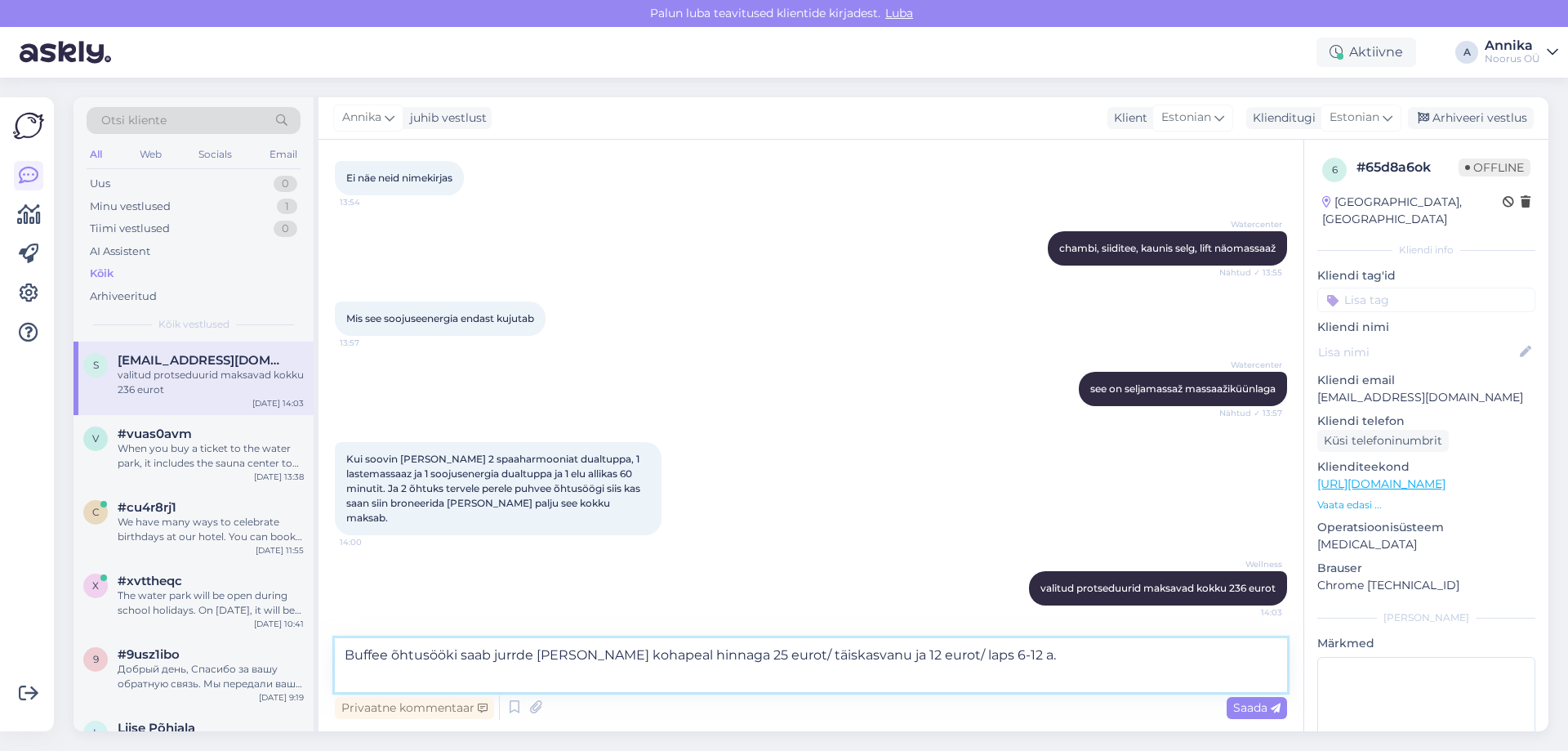
click at [501, 649] on textarea "Buffee õhtusööki saab jurrde [PERSON_NAME] kohapeal hinnaga 25 eurot/ täiskasva…" at bounding box center [811, 665] width 952 height 54
click at [504, 648] on textarea "Buffee õhtusööki saab jurrde [PERSON_NAME] kohapeal hinnaga 25 eurot/ täiskasva…" at bounding box center [811, 665] width 952 height 54
type textarea "Buffee õhtusööki saab juurde [PERSON_NAME] kohapeal hinnaga 25 eurot/ täiskasva…"
click at [481, 671] on textarea "Buffee õhtusööki saab juurde [PERSON_NAME] kohapeal hinnaga 25 eurot/ täiskasva…" at bounding box center [811, 665] width 952 height 54
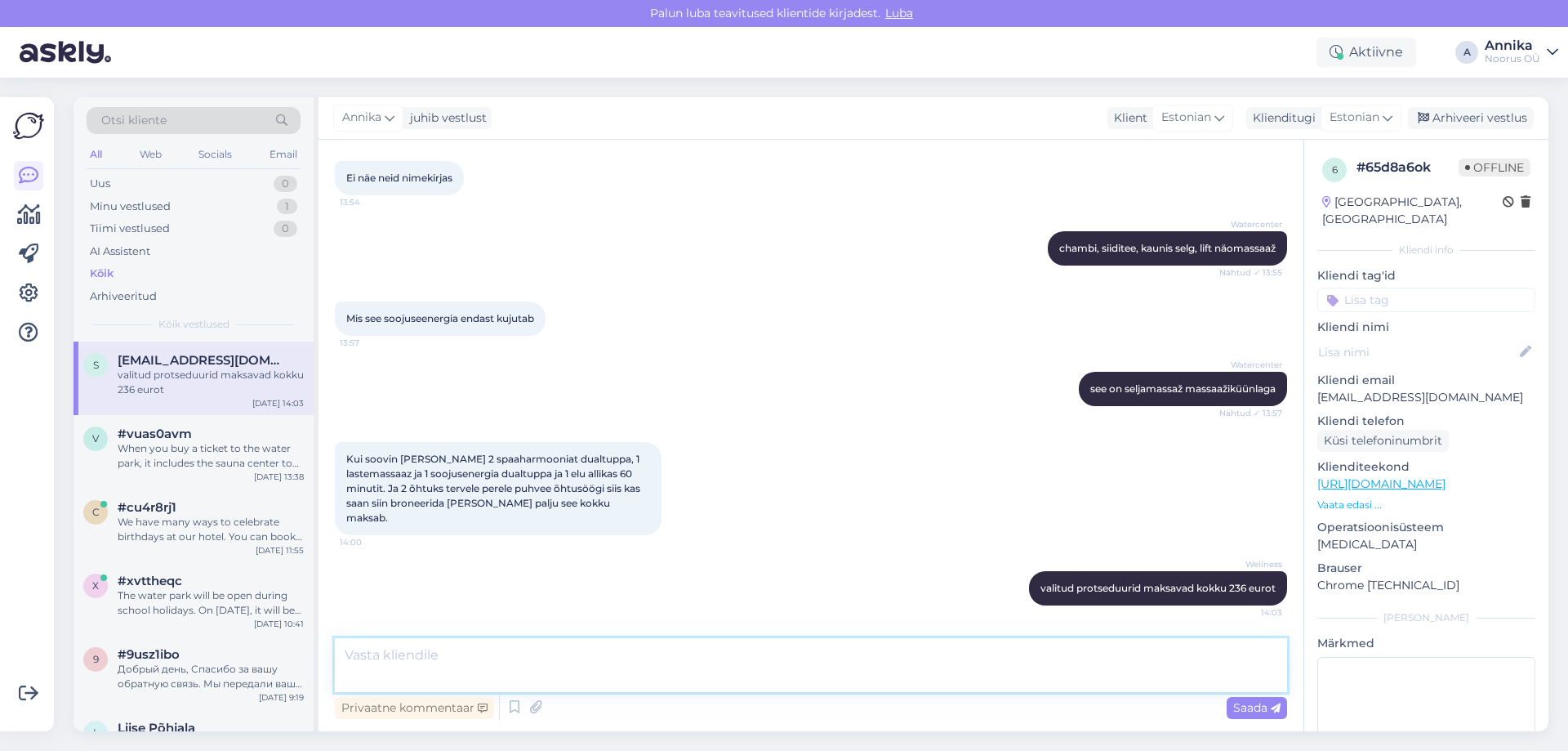
scroll to position [2575, 0]
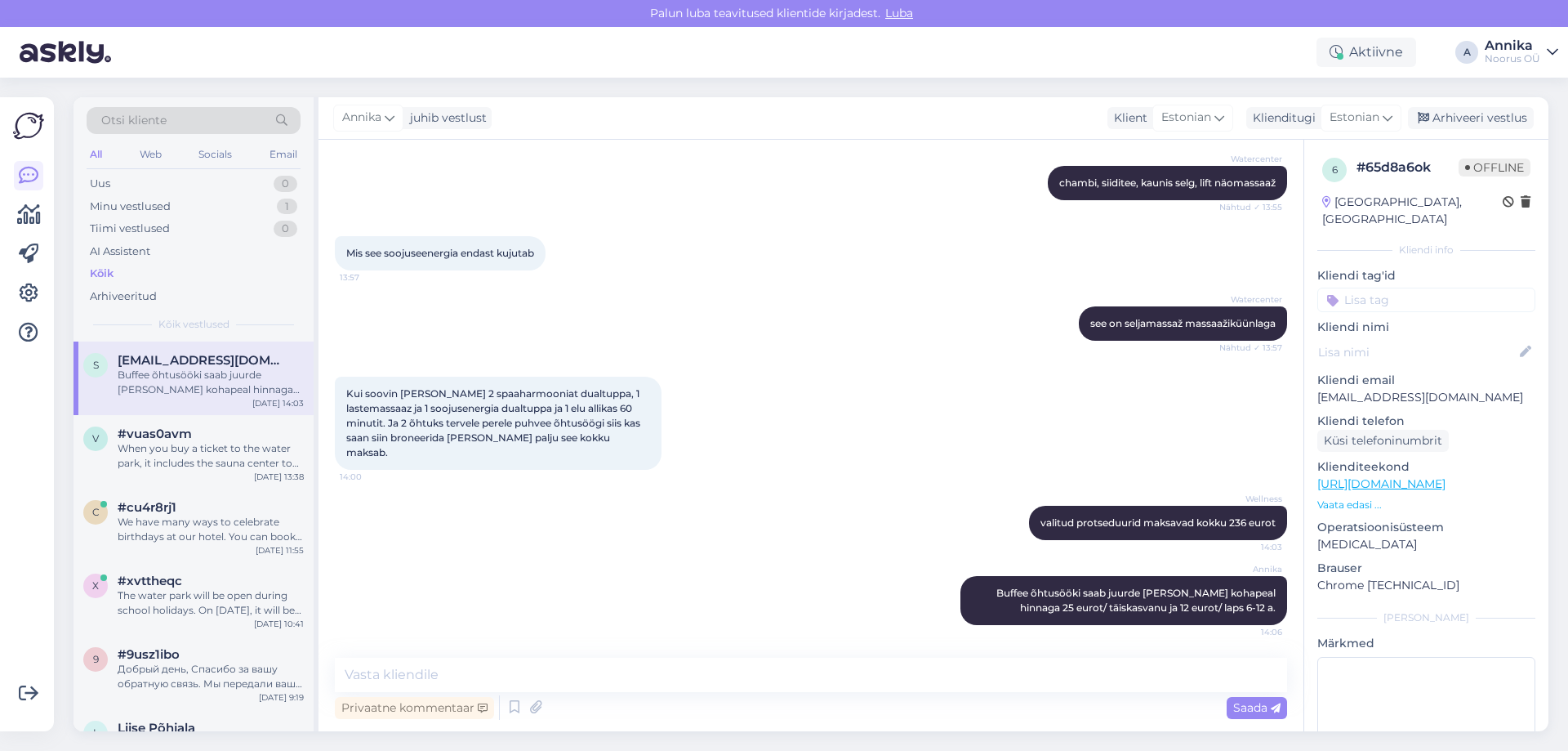
click at [1016, 381] on div "Kui soovin [PERSON_NAME] 2 spaaharmooniat dualtuppa, 1 lastemassaaz ja 1 soojus…" at bounding box center [811, 423] width 952 height 129
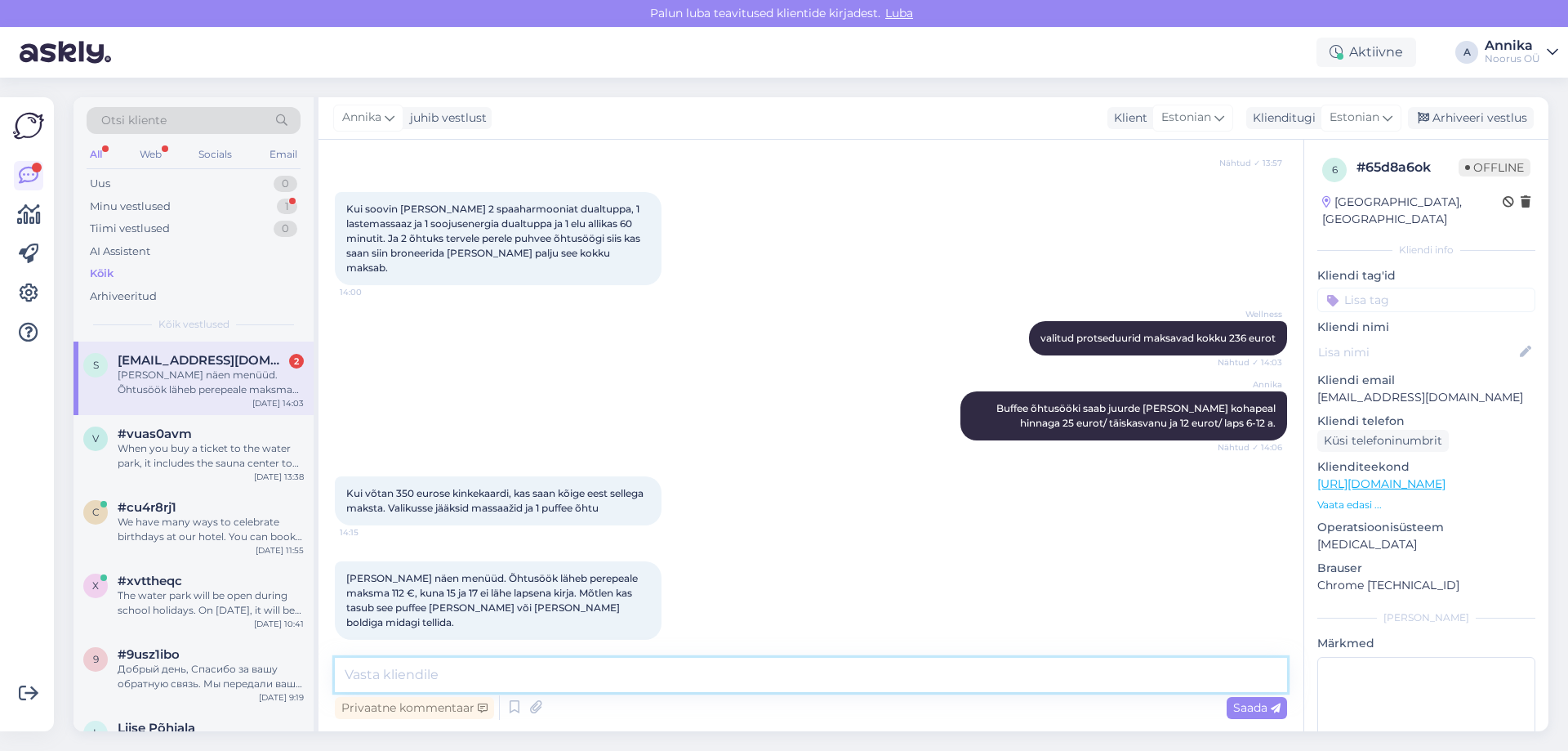
click at [586, 684] on textarea at bounding box center [811, 675] width 952 height 35
type textarea "[PERSON_NAME]"
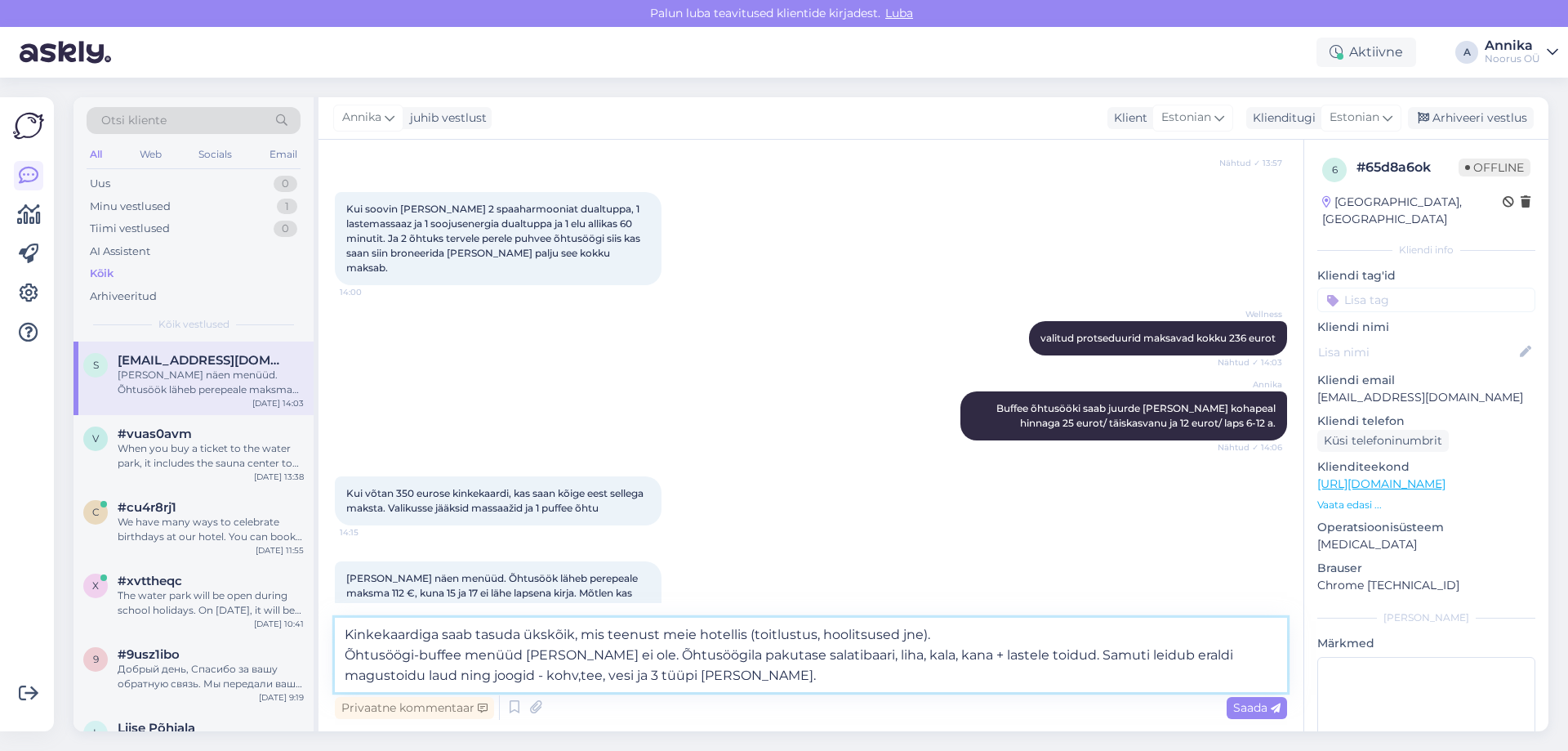
click at [1055, 655] on textarea "Kinkekaardiga saab tasuda ükskõik, mis teenust meie hotellis (toitlustus, hooli…" at bounding box center [811, 655] width 952 height 74
click at [471, 671] on textarea "Kinkekaardiga saab tasuda ükskõik, mis teenust meie hotellis (toitlustus, hooli…" at bounding box center [811, 655] width 952 height 74
click at [879, 684] on textarea "Kinkekaardiga saab tasuda ükskõik, mis teenust meie hotellis (toitlustus, hooli…" at bounding box center [811, 655] width 952 height 74
click at [616, 681] on textarea "Kinkekaardiga saab tasuda ükskõik, mis teenust meie hotellis (toitlustus, hooli…" at bounding box center [811, 655] width 952 height 74
type textarea "Kinkekaardiga saab tasuda ükskõik, mis teenust meie hotellis (toitlustus, hooli…"
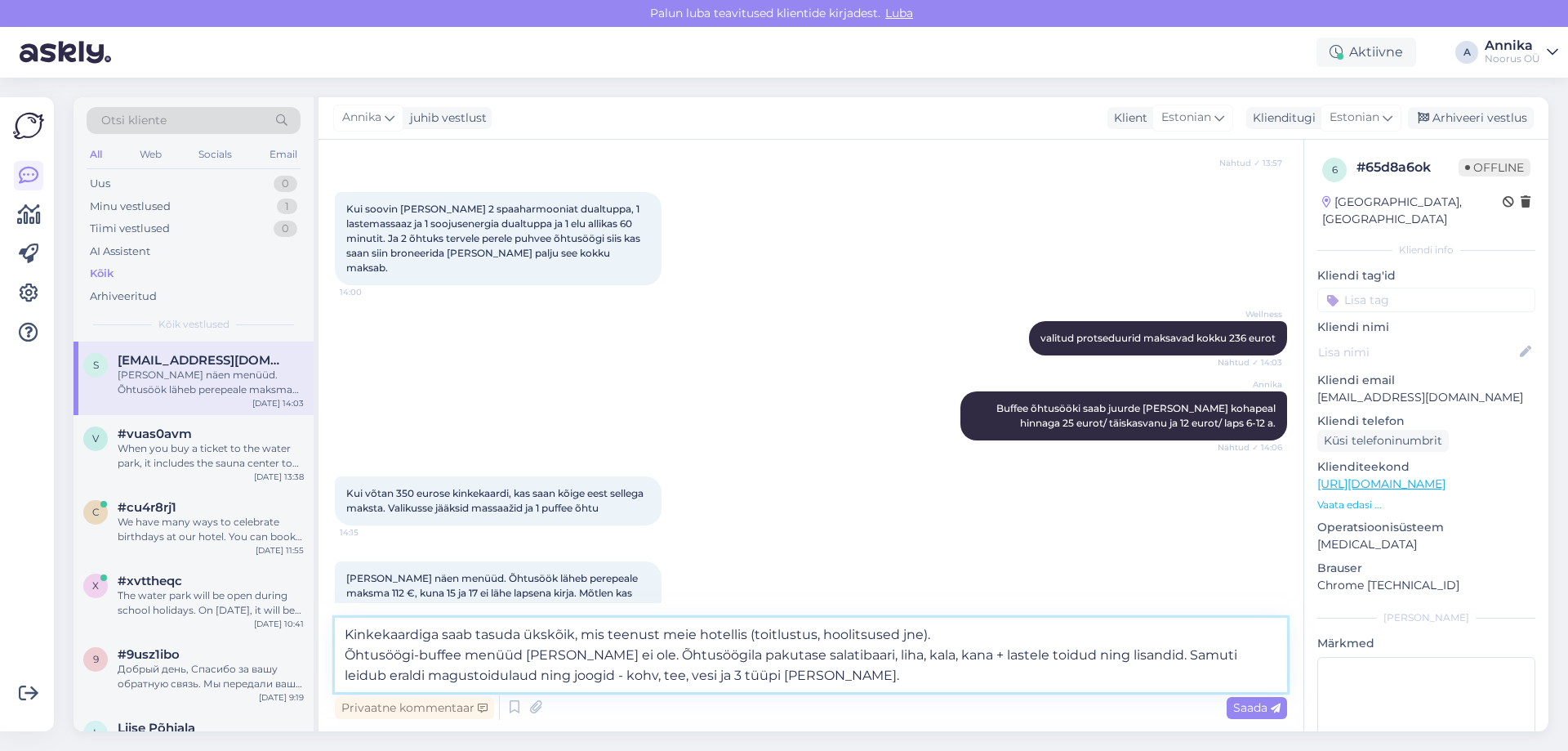
click at [796, 684] on textarea "Kinkekaardiga saab tasuda ükskõik, mis teenust meie hotellis (toitlustus, hooli…" at bounding box center [811, 655] width 952 height 74
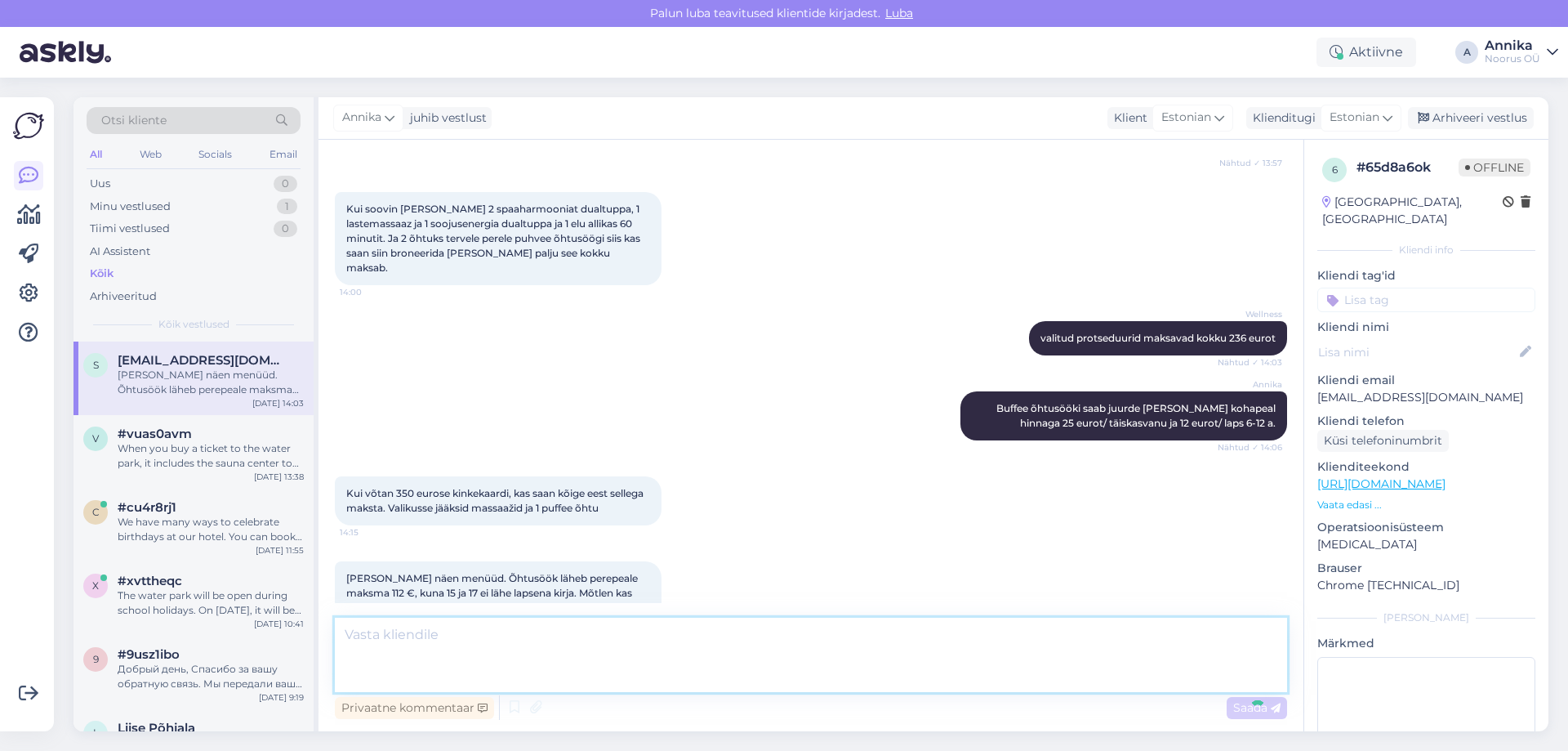
scroll to position [2904, 0]
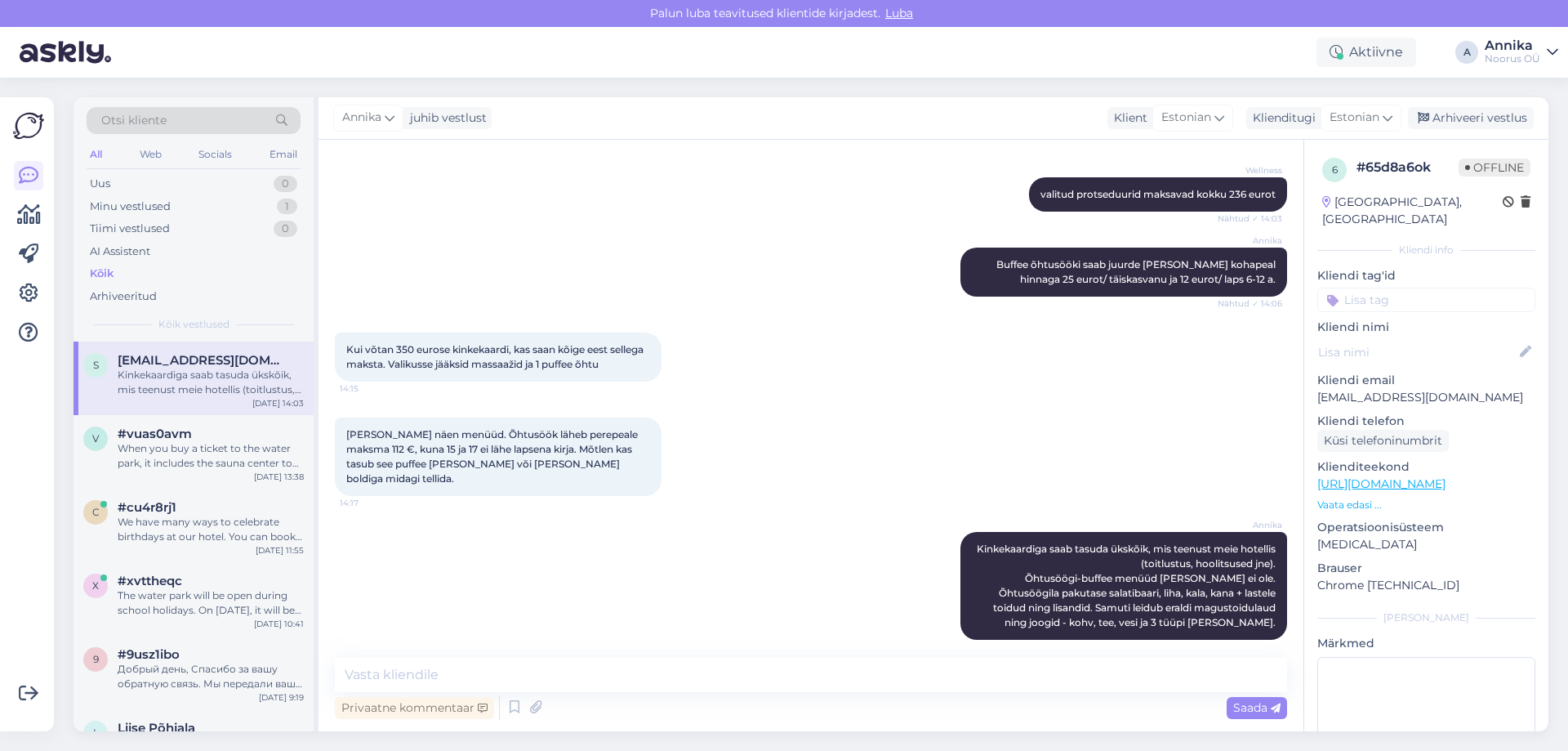
click at [888, 339] on div "Kui võtan 350 eurose kinkekaardi, kas saan kõige eest sellega maksta. Valikusse…" at bounding box center [811, 357] width 952 height 85
click at [102, 178] on div "Uus" at bounding box center [100, 184] width 21 height 16
